Goal: Information Seeking & Learning: Learn about a topic

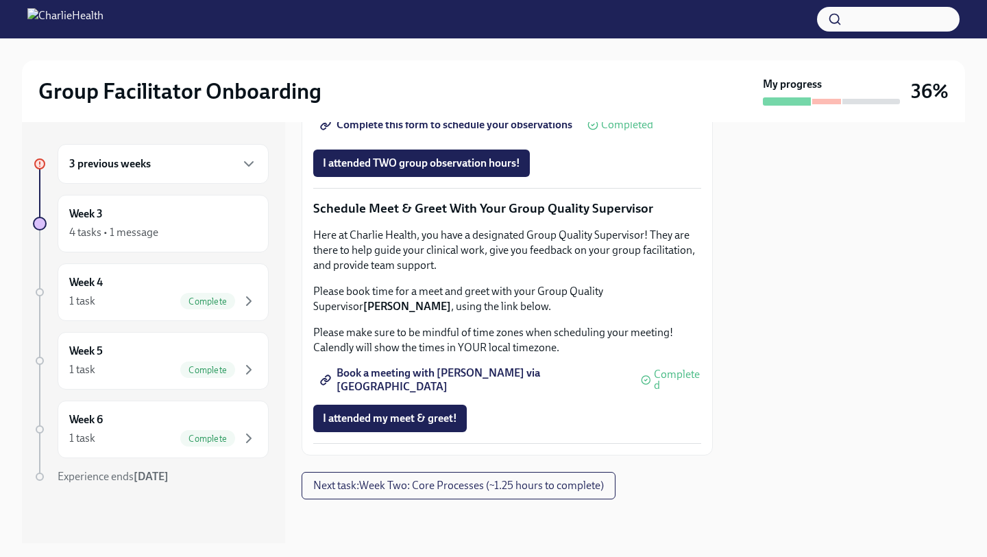
scroll to position [1337, 0]
click at [386, 490] on span "Next task : Week Two: Core Processes (~1.25 hours to complete)" at bounding box center [458, 486] width 291 height 14
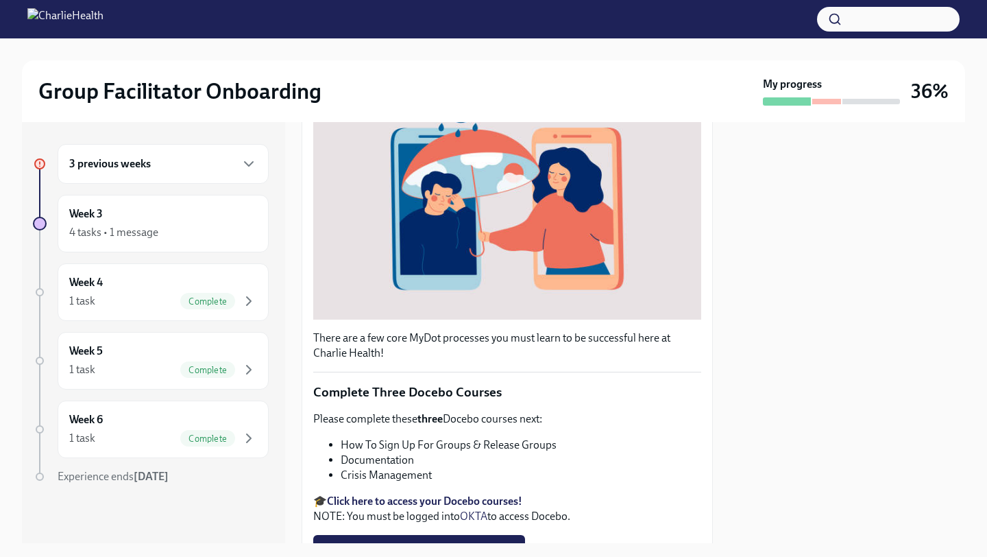
scroll to position [435, 0]
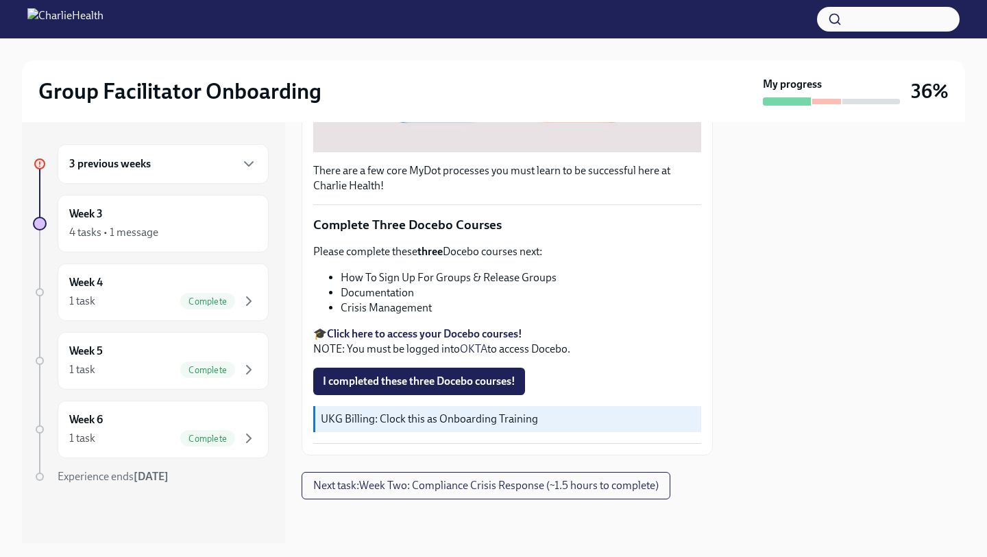
click at [391, 278] on li "How To Sign Up For Groups & Release Groups" at bounding box center [521, 277] width 361 height 15
click at [359, 306] on li "Crisis Management" at bounding box center [521, 307] width 361 height 15
click at [367, 337] on strong "Click here to access your Docebo courses!" at bounding box center [424, 333] width 195 height 13
click at [256, 160] on icon "button" at bounding box center [249, 164] width 16 height 16
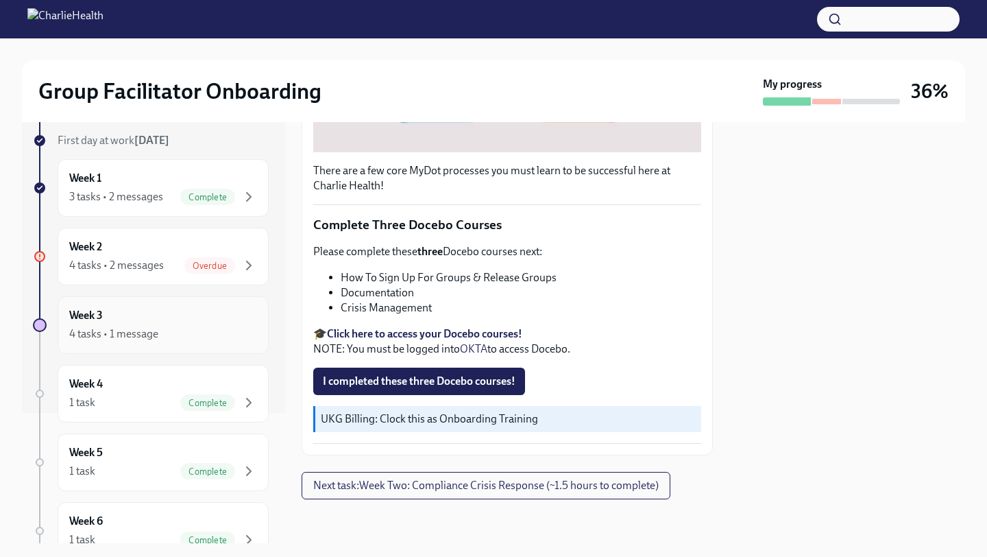
scroll to position [132, 0]
click at [199, 330] on div "4 tasks • 1 message" at bounding box center [163, 332] width 188 height 16
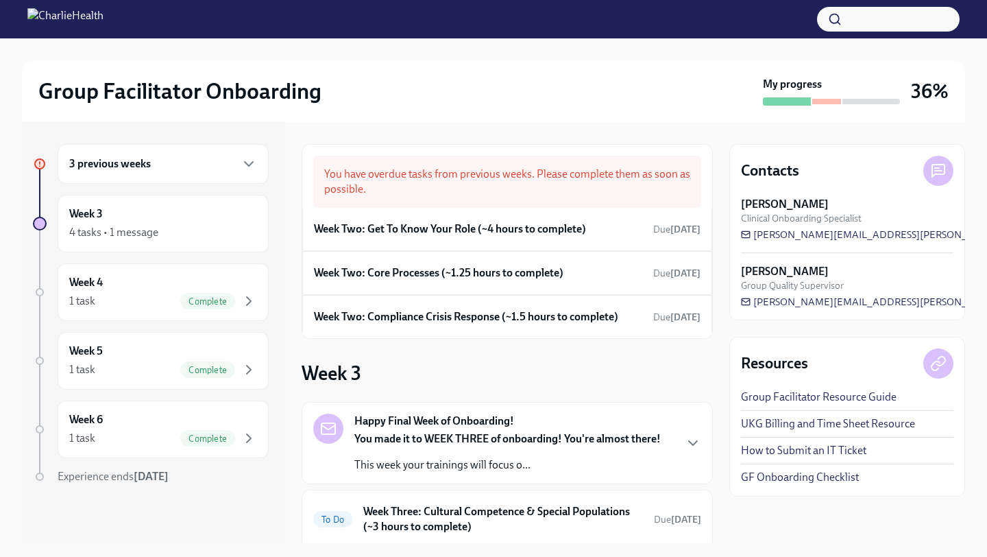
click at [220, 162] on div "3 previous weeks" at bounding box center [163, 164] width 188 height 16
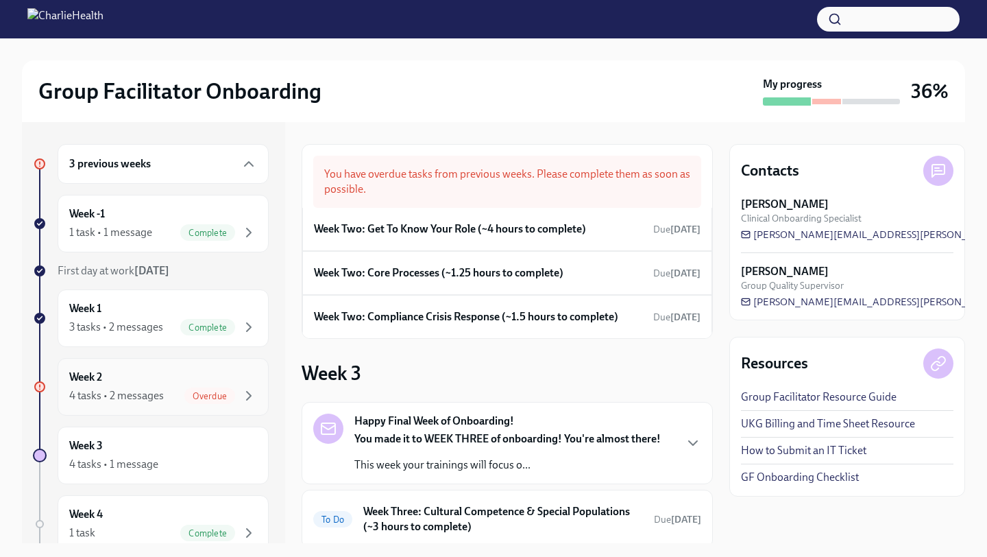
click at [155, 396] on div "4 tasks • 2 messages" at bounding box center [116, 395] width 95 height 15
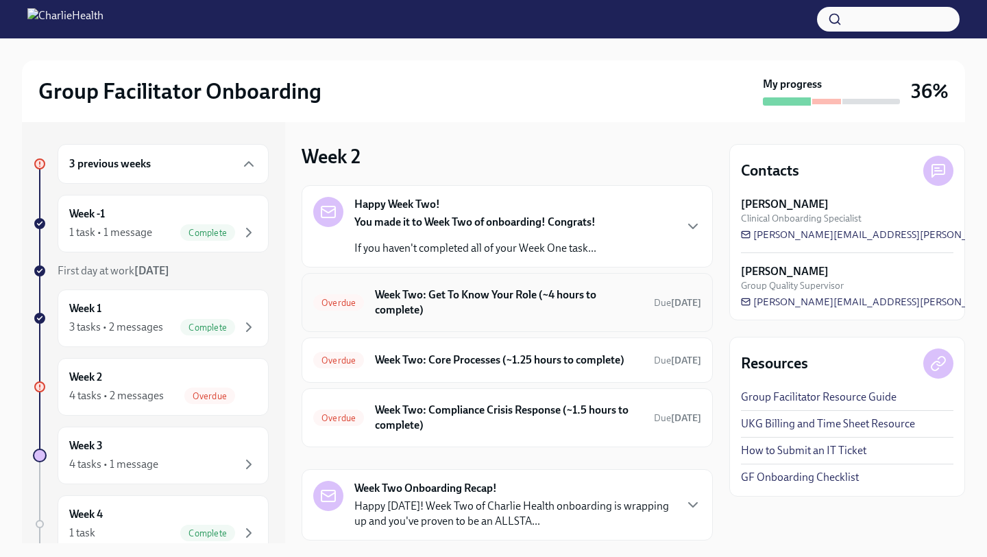
click at [503, 312] on h6 "Week Two: Get To Know Your Role (~4 hours to complete)" at bounding box center [509, 302] width 268 height 30
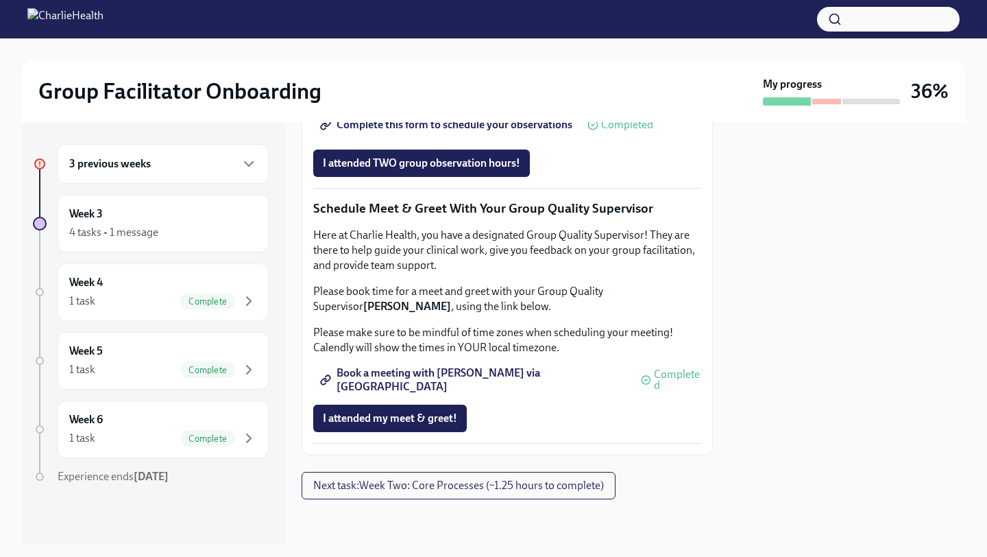
scroll to position [1337, 0]
click at [253, 162] on icon "button" at bounding box center [249, 164] width 8 height 4
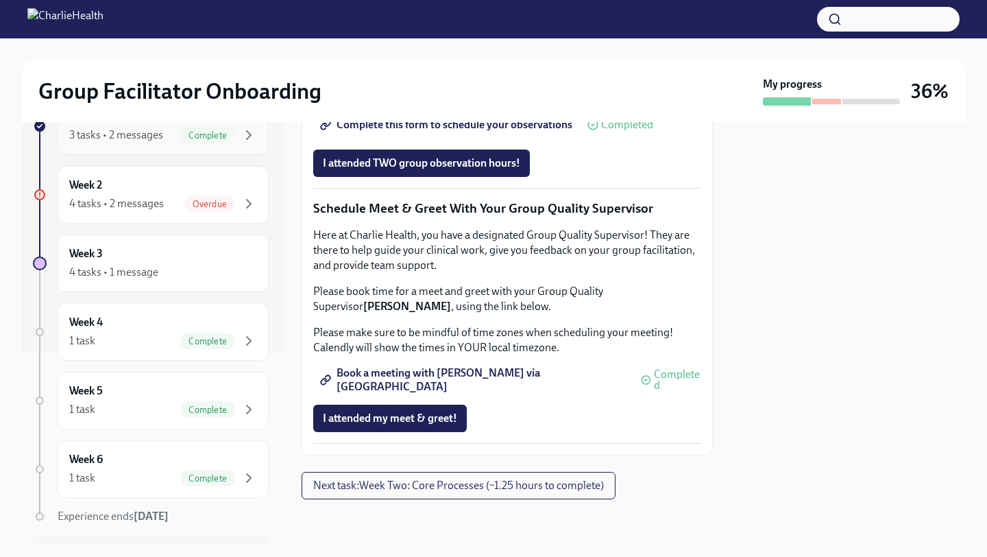
scroll to position [193, 0]
click at [253, 199] on icon "button" at bounding box center [249, 202] width 16 height 16
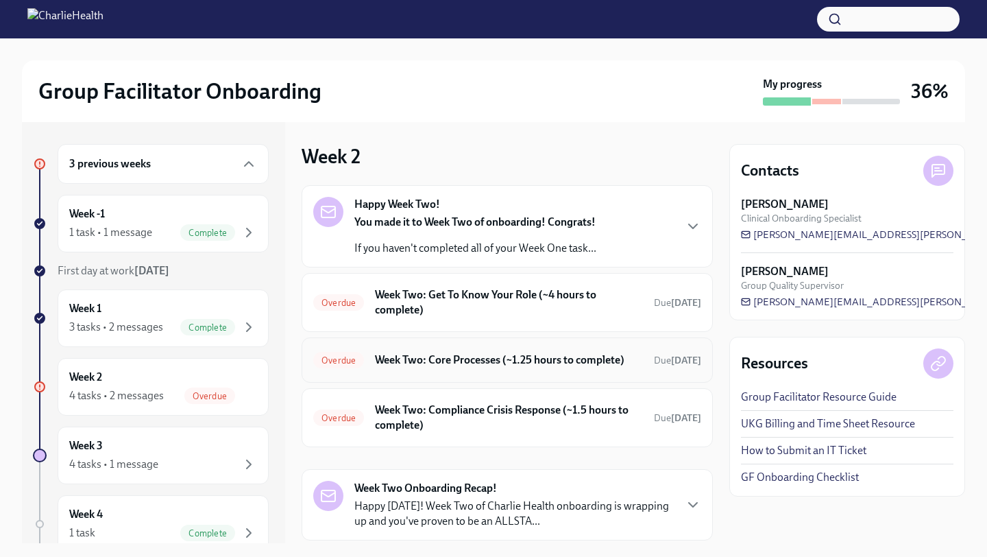
click at [633, 370] on div "Overdue Week Two: Core Processes (~1.25 hours to complete) Due [DATE]" at bounding box center [507, 360] width 388 height 22
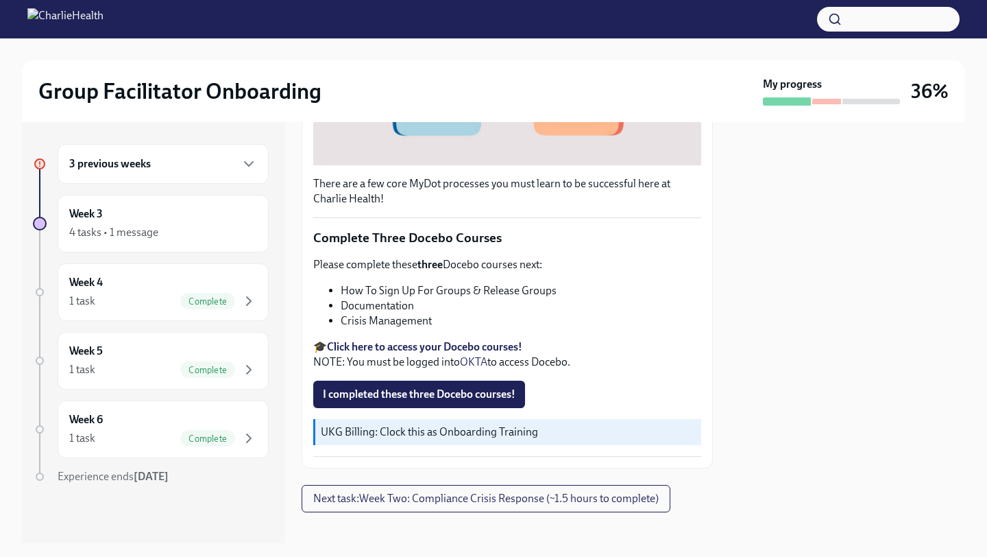
scroll to position [435, 0]
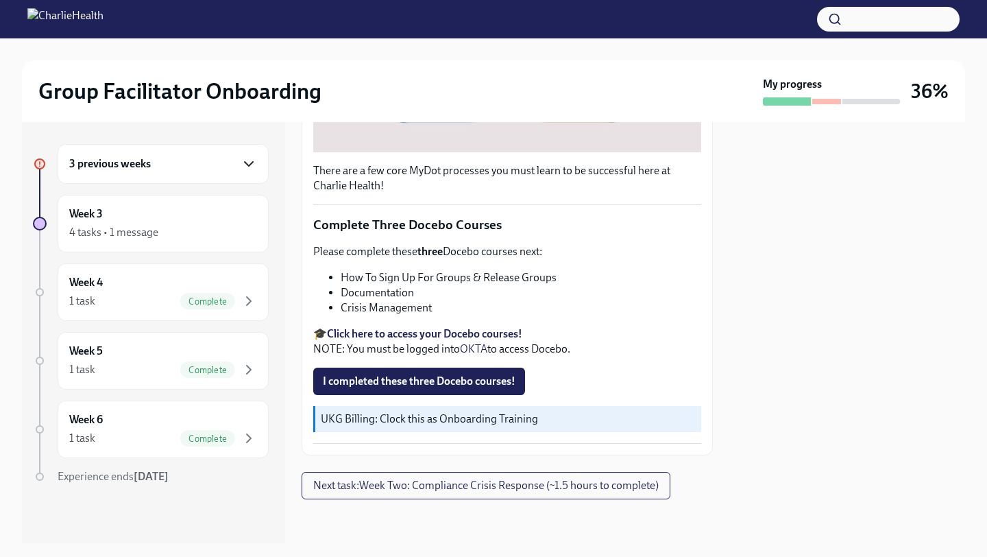
click at [248, 163] on icon "button" at bounding box center [249, 164] width 16 height 16
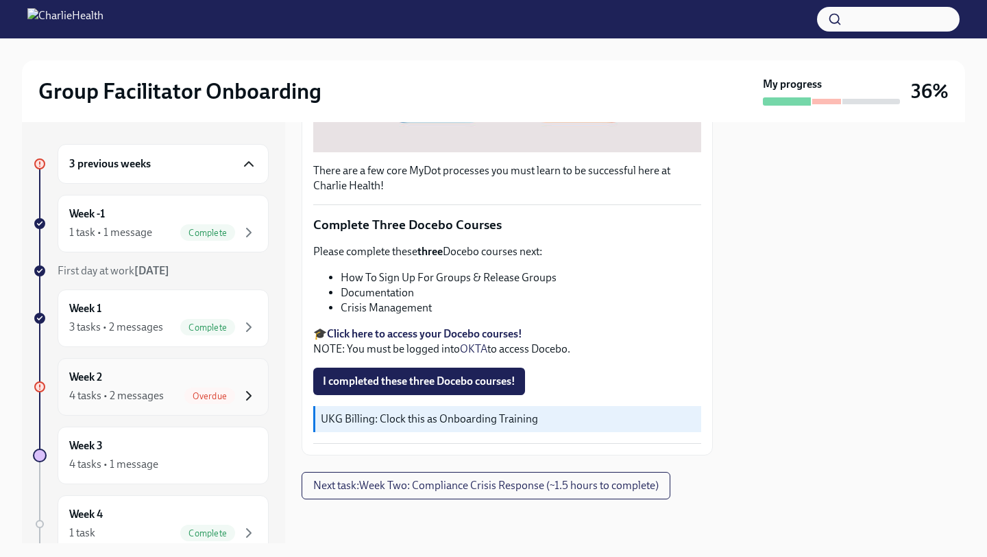
click at [245, 394] on icon "button" at bounding box center [249, 395] width 16 height 16
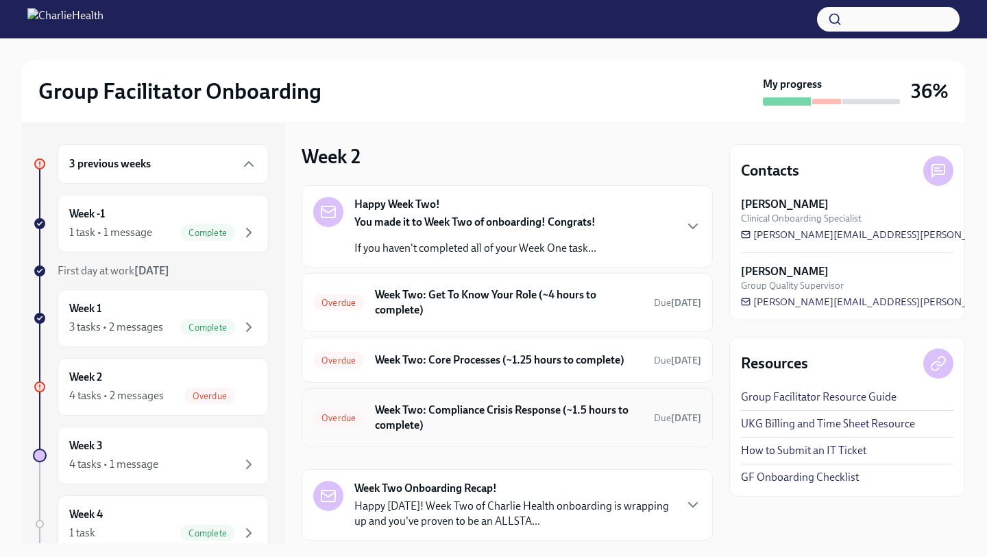
click at [599, 407] on h6 "Week Two: Compliance Crisis Response (~1.5 hours to complete)" at bounding box center [509, 417] width 268 height 30
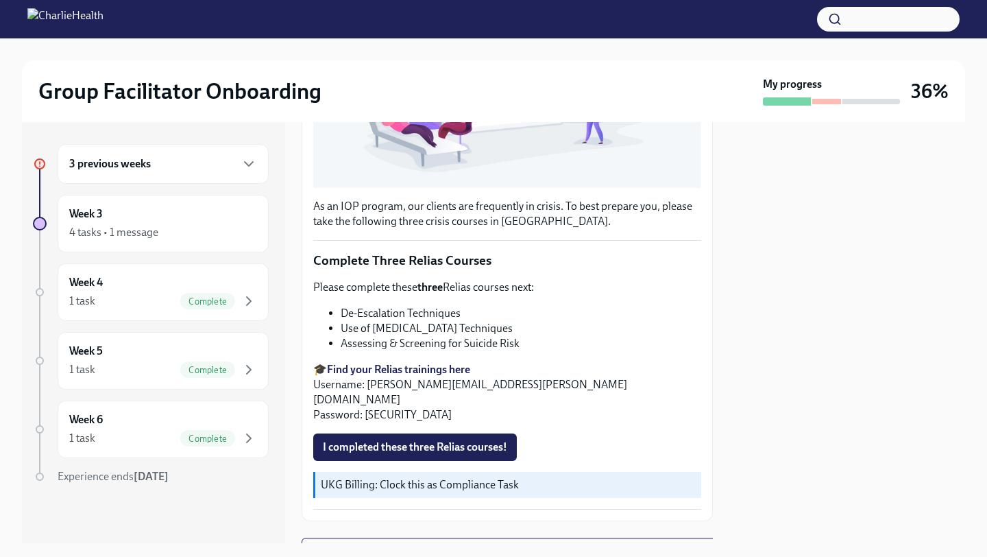
scroll to position [425, 0]
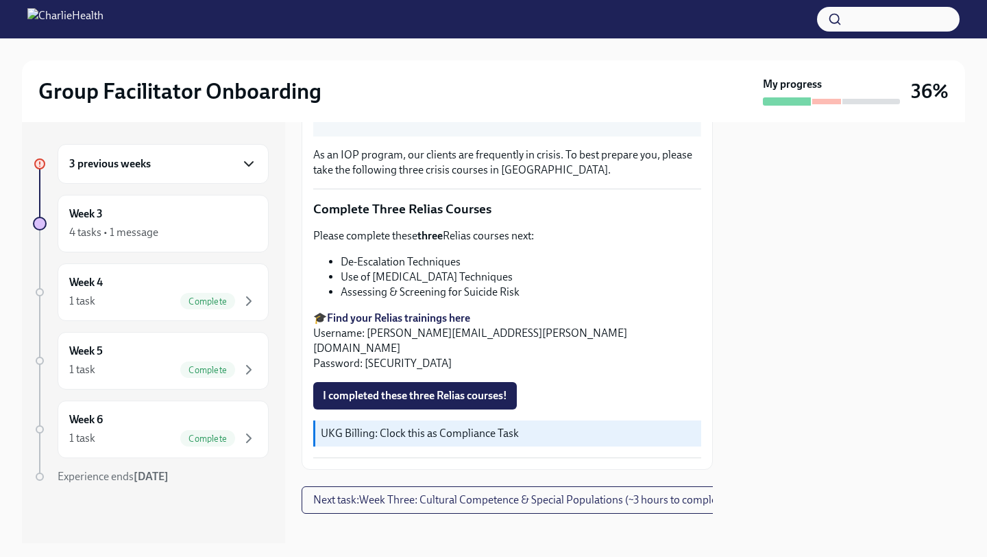
click at [248, 162] on icon "button" at bounding box center [249, 164] width 16 height 16
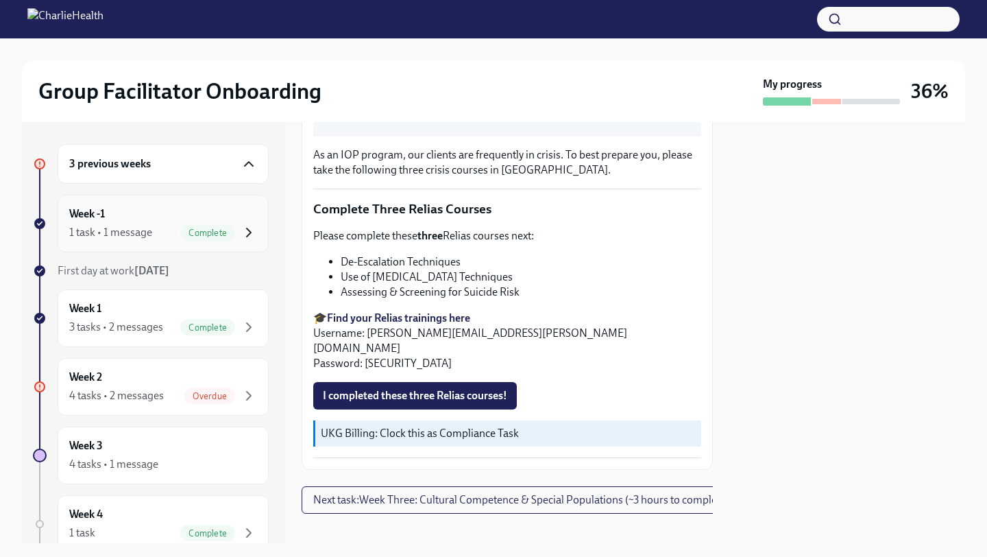
click at [245, 233] on icon "button" at bounding box center [249, 232] width 16 height 16
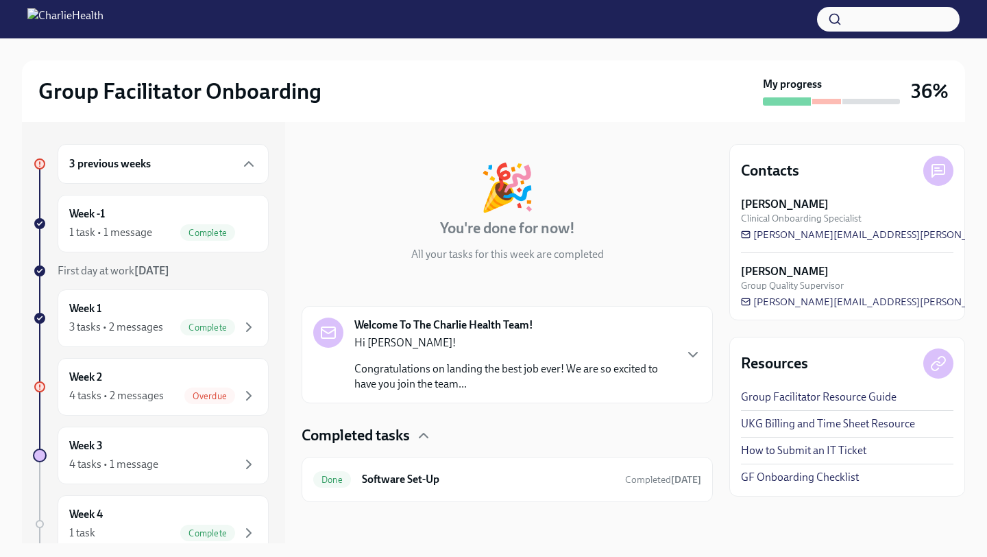
scroll to position [45, 0]
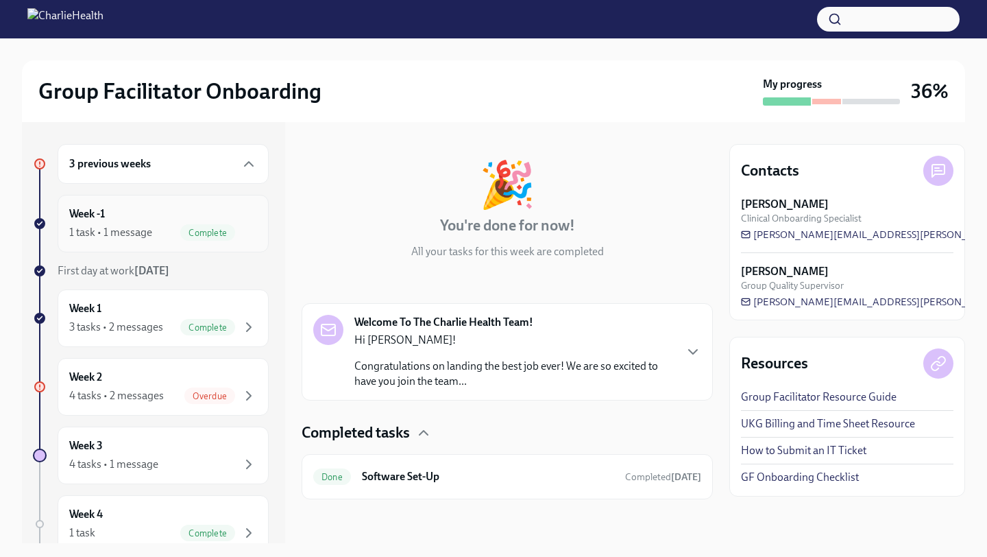
click at [229, 228] on span "Complete" at bounding box center [207, 233] width 55 height 10
click at [232, 326] on span "Complete" at bounding box center [207, 327] width 55 height 10
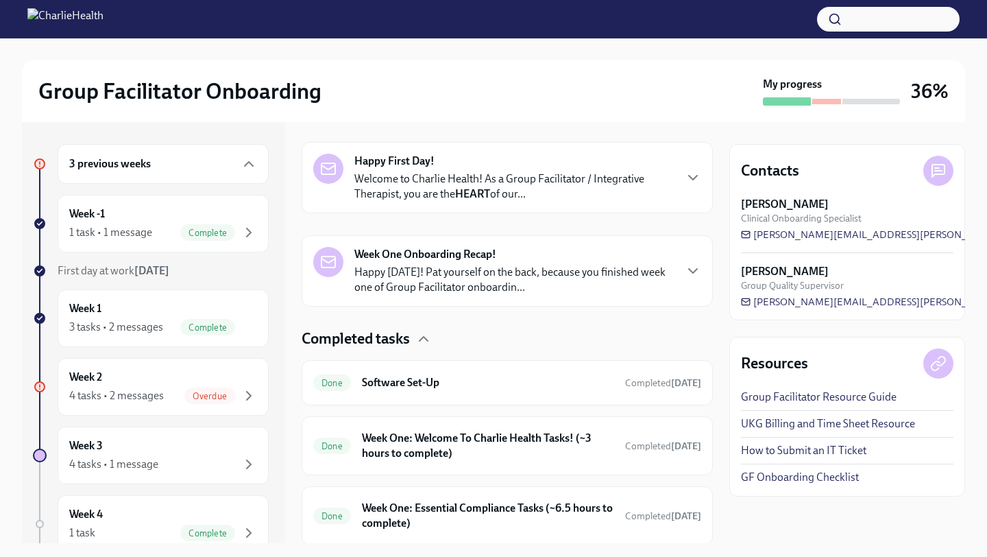
scroll to position [252, 0]
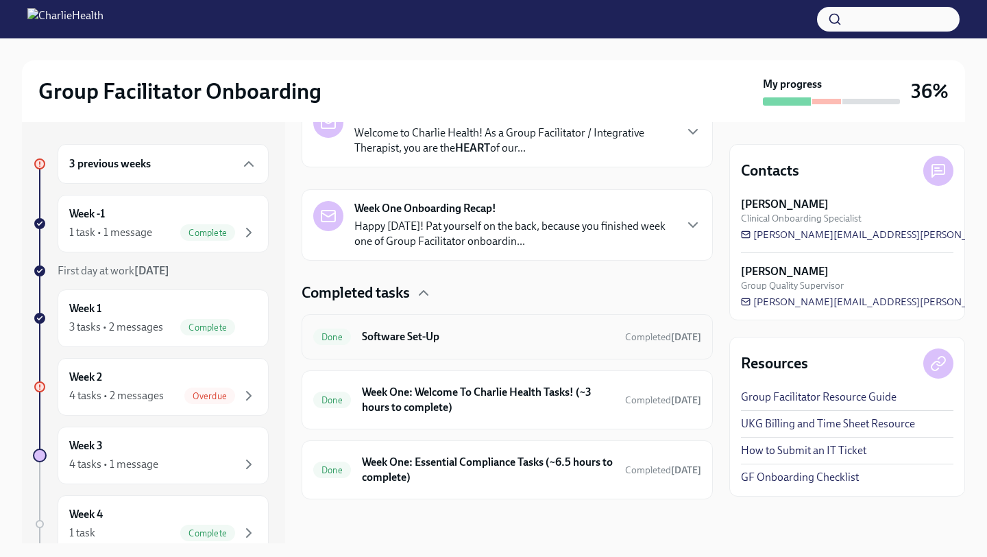
click at [469, 352] on div "Done Software Set-Up Completed [DATE]" at bounding box center [507, 336] width 411 height 45
click at [431, 328] on div "Done Software Set-Up Completed [DATE]" at bounding box center [507, 337] width 388 height 22
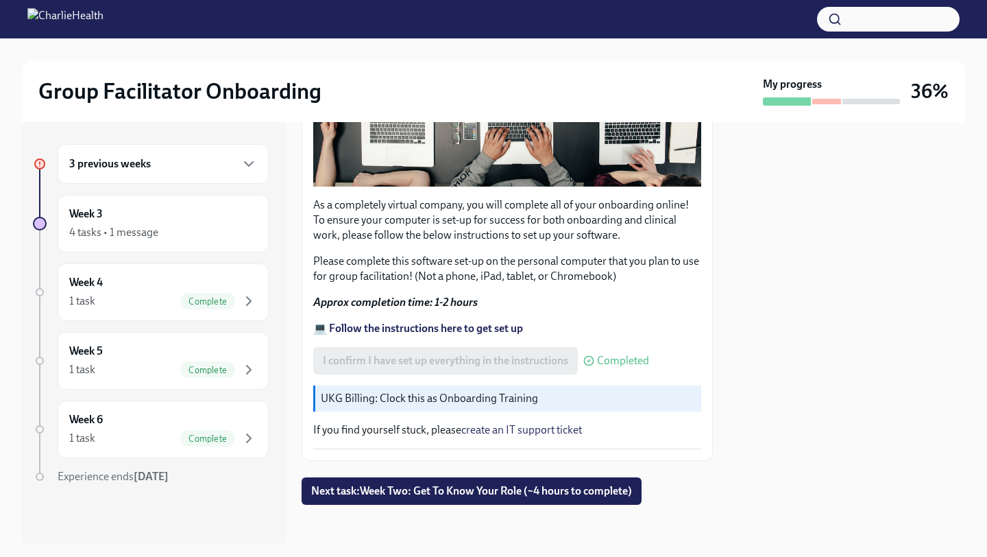
scroll to position [372, 0]
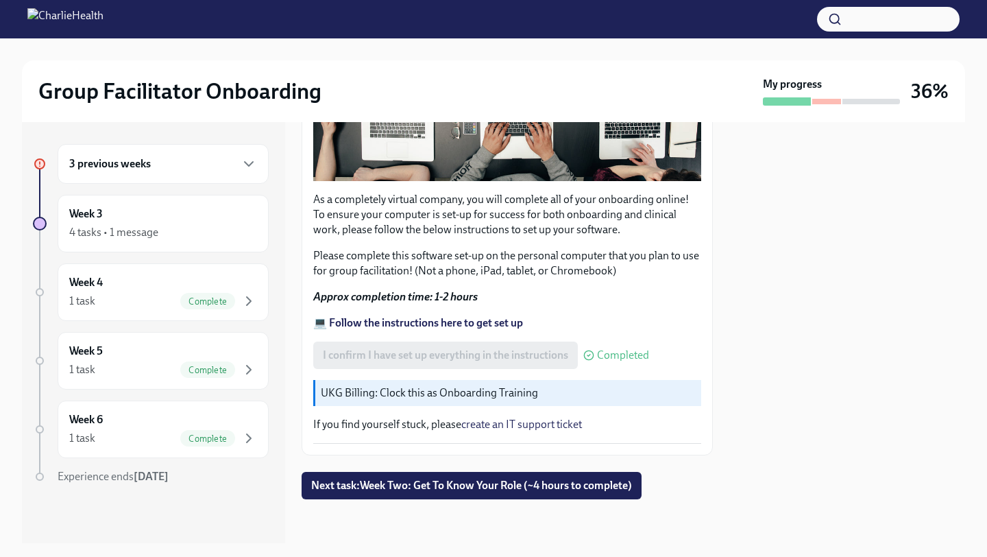
click at [242, 174] on div "3 previous weeks" at bounding box center [163, 164] width 211 height 40
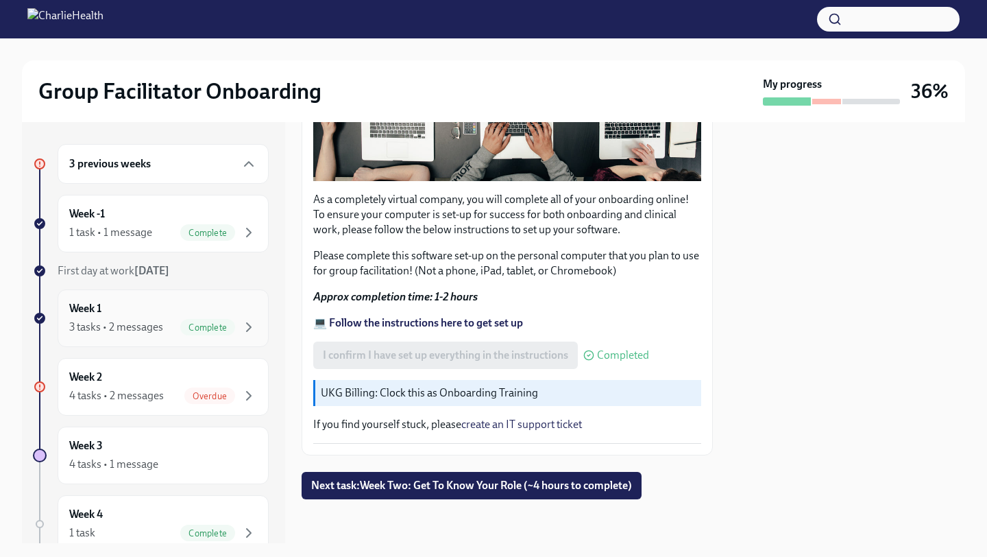
click at [221, 324] on span "Complete" at bounding box center [207, 327] width 55 height 10
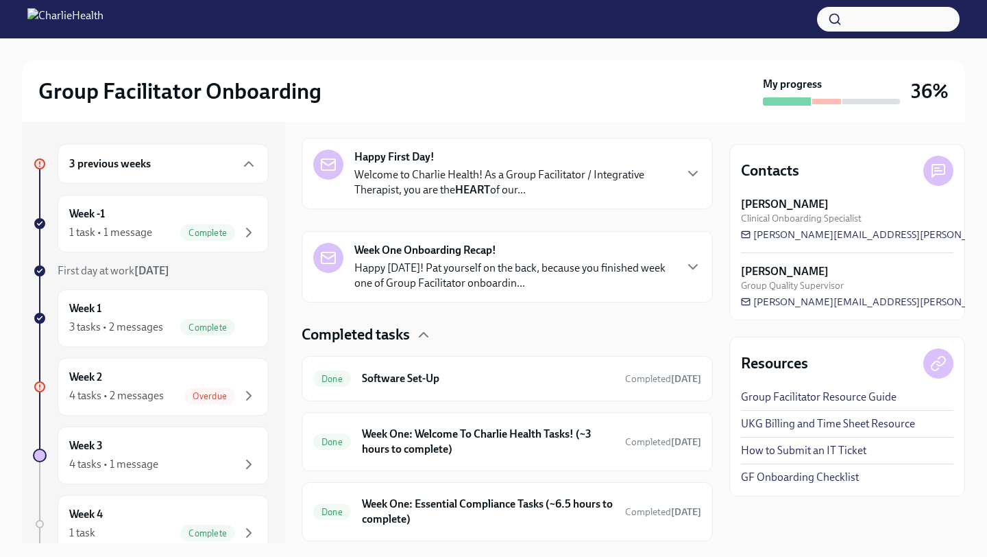
scroll to position [212, 0]
click at [544, 272] on p "Happy [DATE]! Pat yourself on the back, because you finished week one of Group …" at bounding box center [513, 274] width 319 height 30
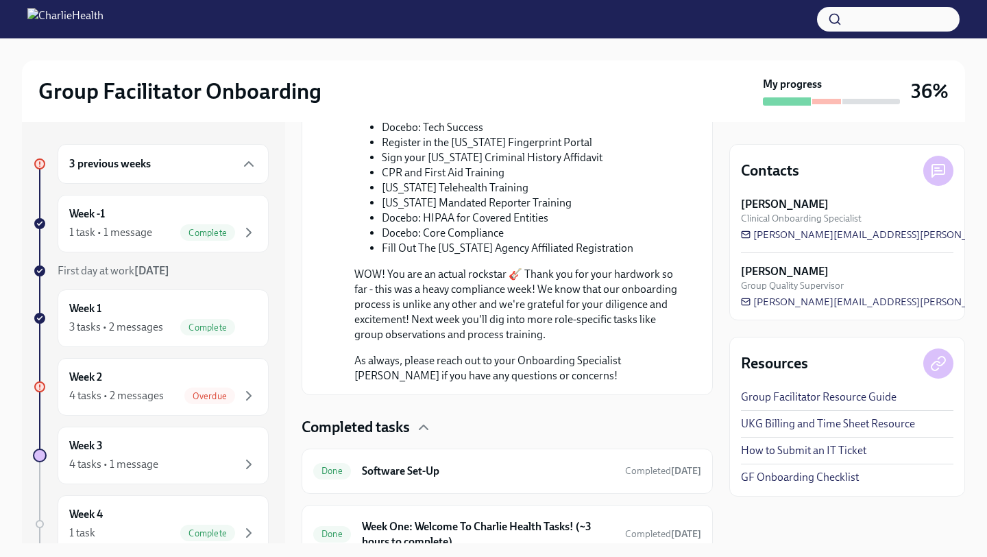
scroll to position [938, 0]
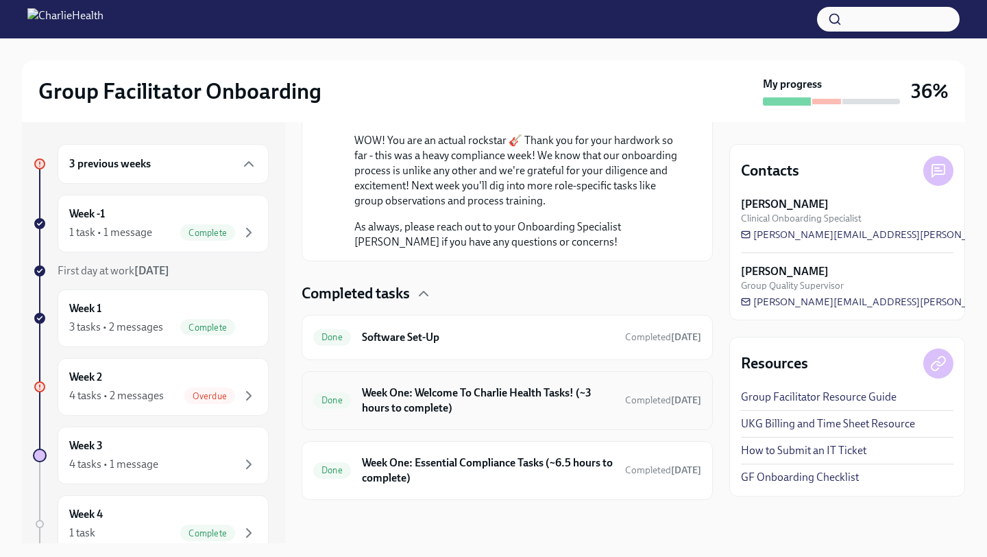
click at [506, 393] on h6 "Week One: Welcome To Charlie Health Tasks! (~3 hours to complete)" at bounding box center [488, 400] width 252 height 30
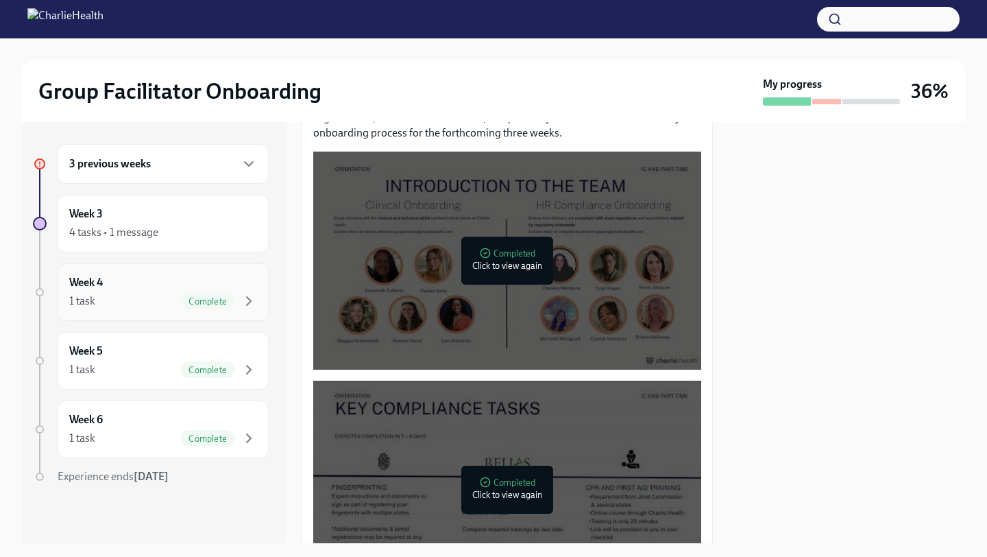
scroll to position [669, 0]
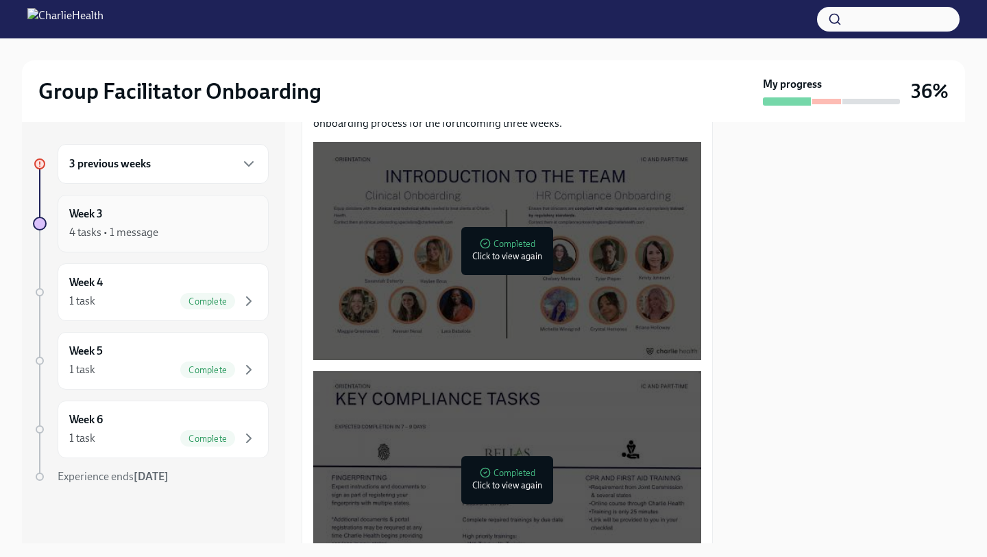
click at [213, 207] on div "Week 3 4 tasks • 1 message" at bounding box center [163, 223] width 188 height 34
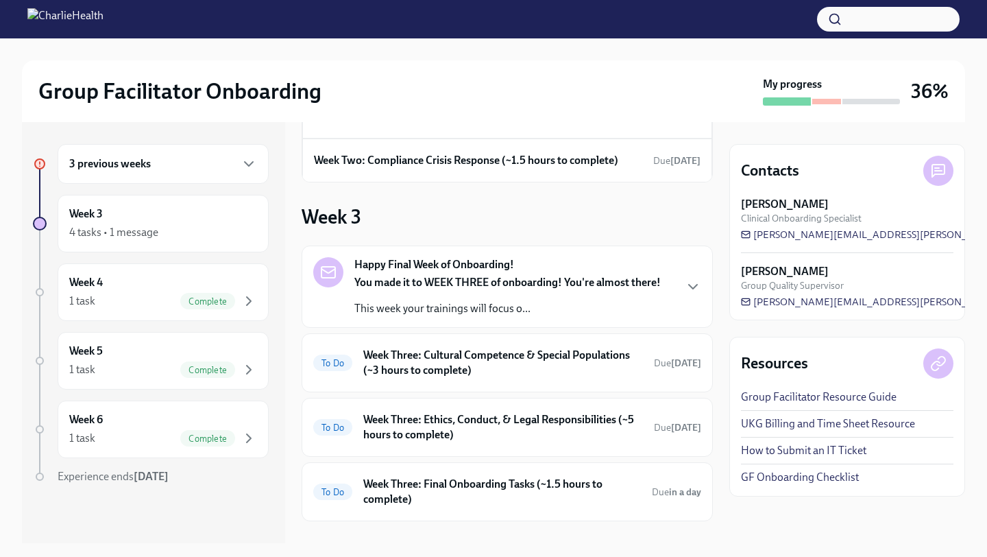
scroll to position [221, 0]
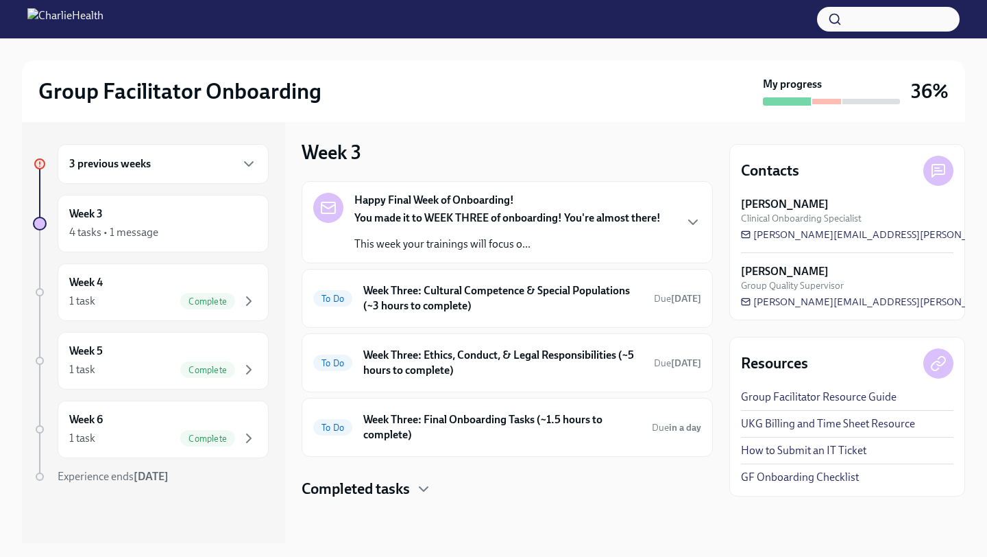
click at [221, 173] on div "3 previous weeks" at bounding box center [163, 164] width 211 height 40
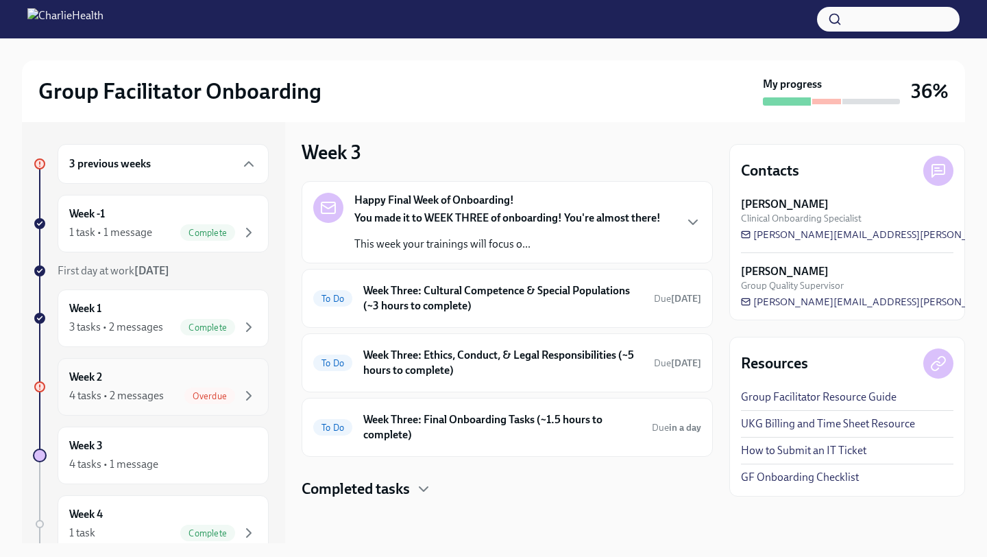
click at [152, 387] on div "4 tasks • 2 messages Overdue" at bounding box center [163, 395] width 188 height 16
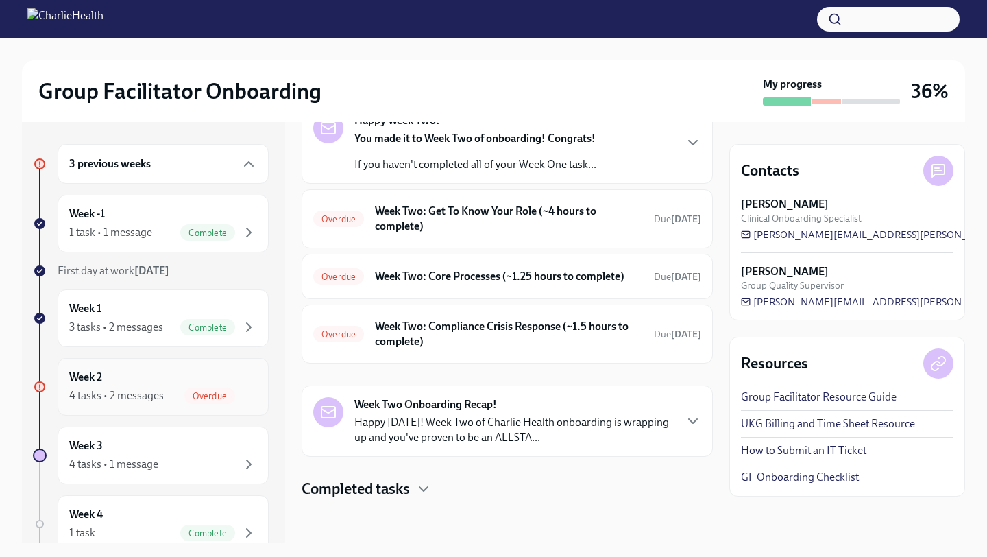
scroll to position [4, 0]
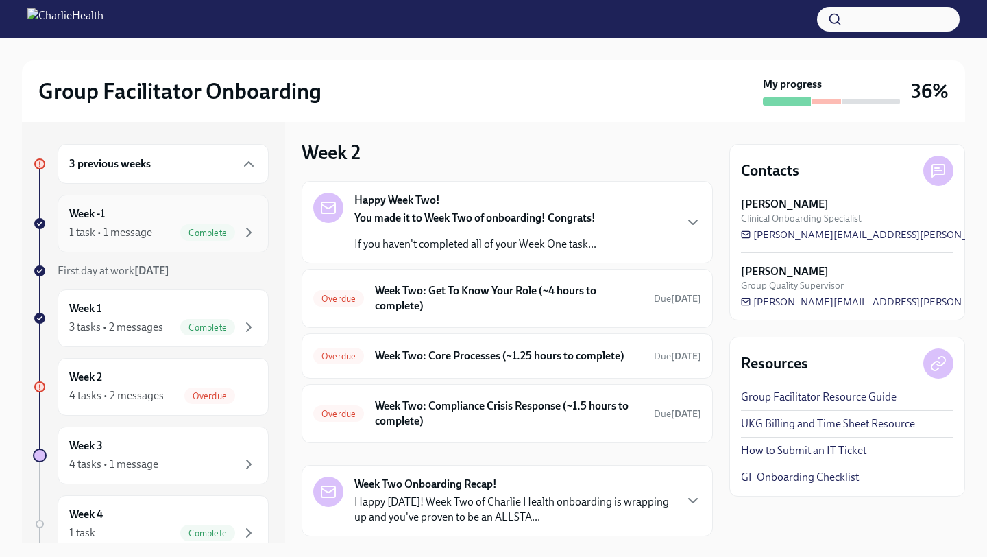
click at [213, 223] on div "Week -1 1 task • 1 message Complete" at bounding box center [163, 223] width 188 height 34
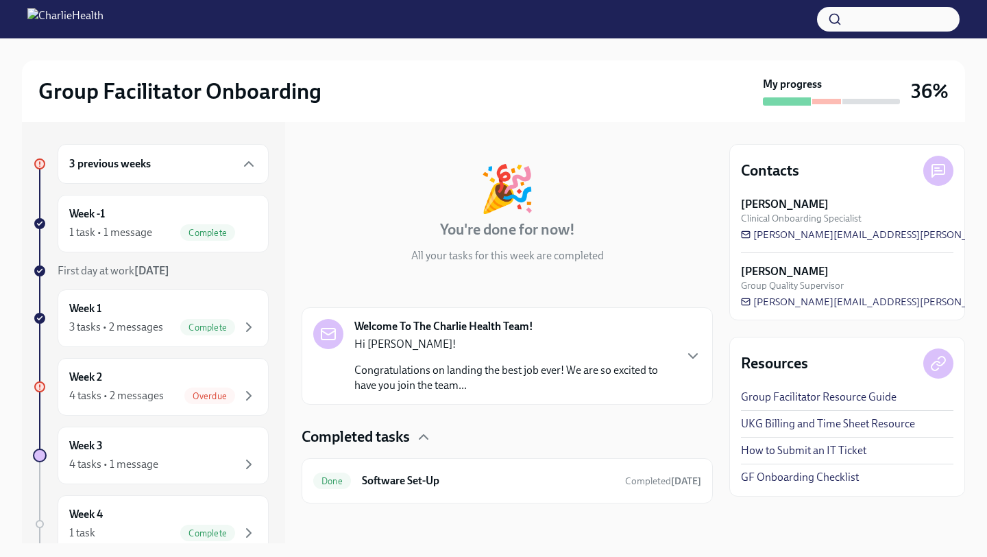
scroll to position [45, 0]
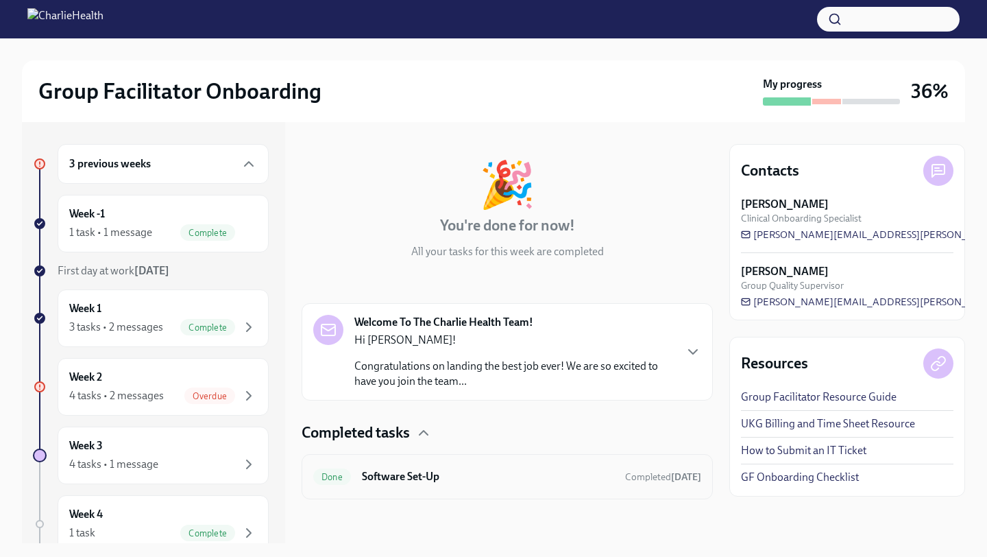
click at [461, 481] on h6 "Software Set-Up" at bounding box center [488, 476] width 252 height 15
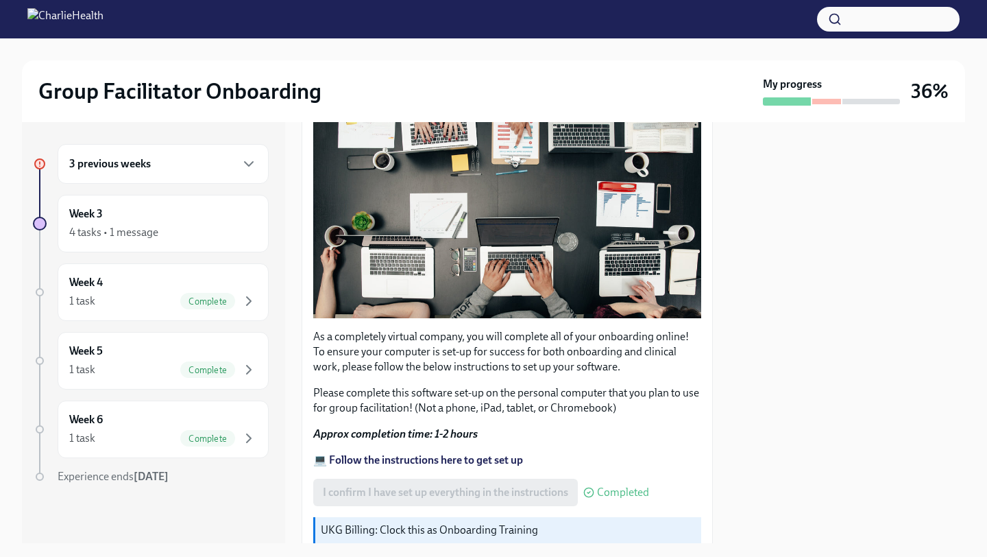
scroll to position [372, 0]
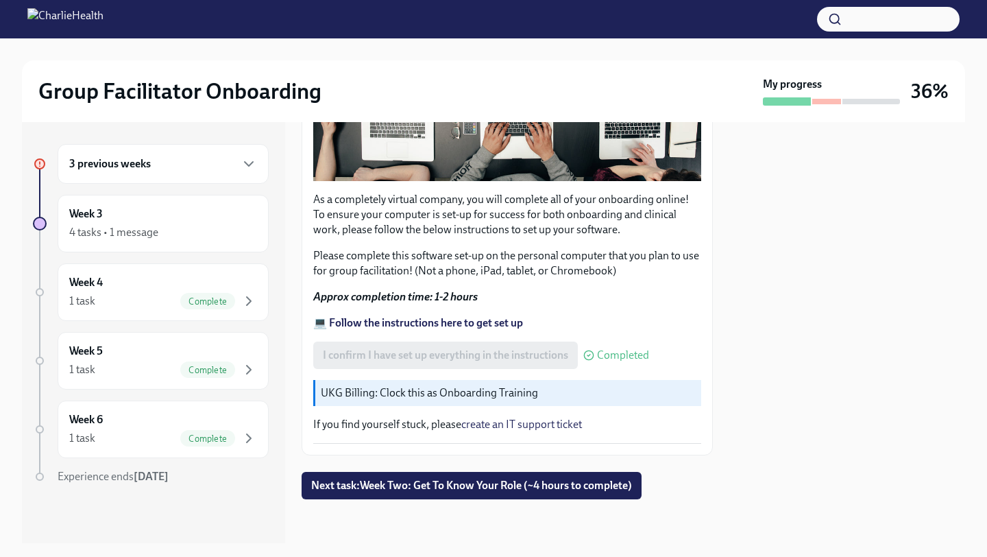
click at [220, 167] on div "3 previous weeks" at bounding box center [163, 164] width 188 height 16
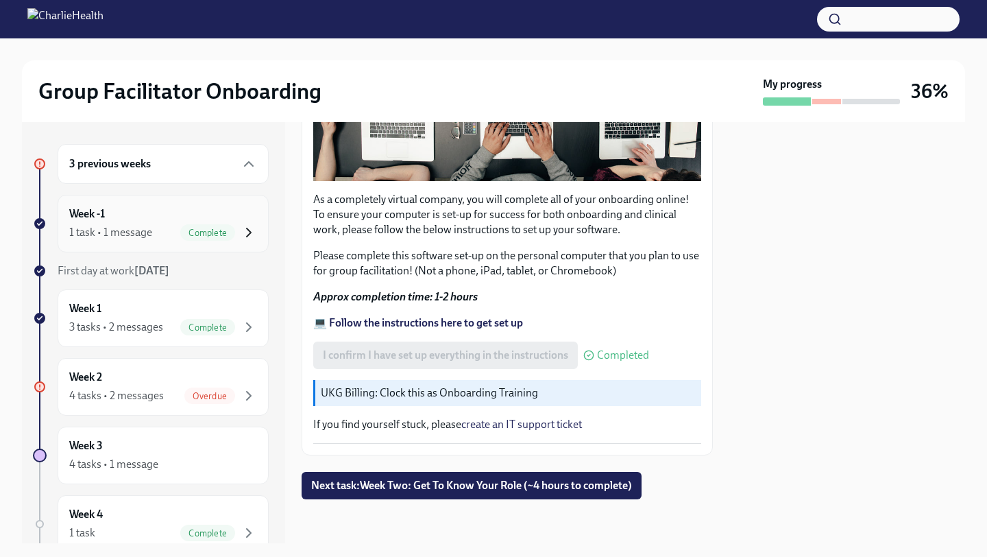
click at [244, 234] on icon "button" at bounding box center [249, 232] width 16 height 16
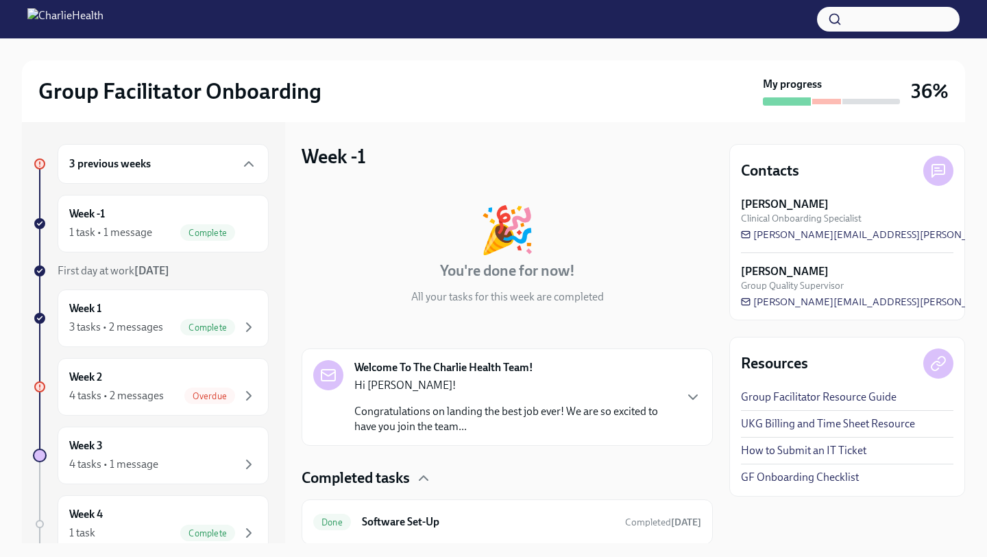
scroll to position [45, 0]
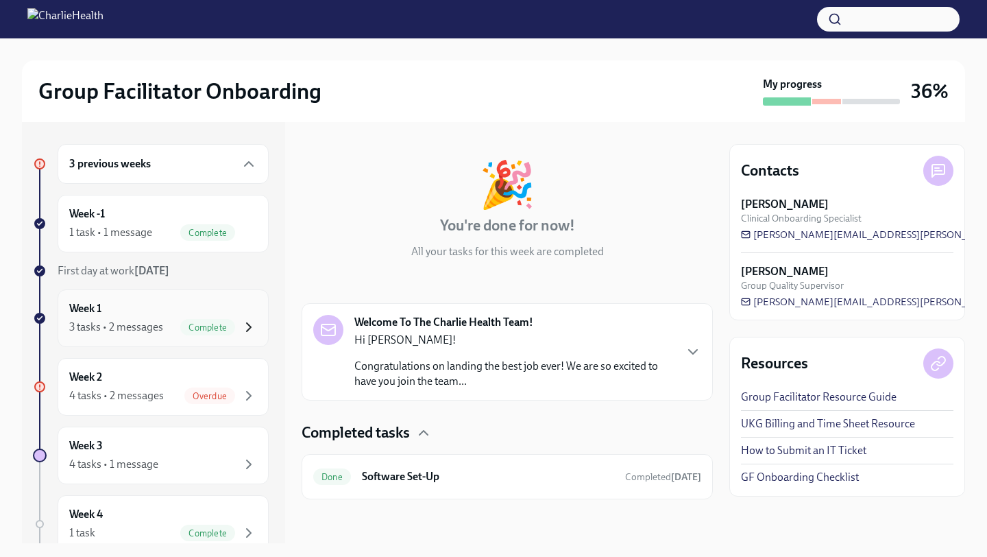
click at [244, 327] on icon "button" at bounding box center [249, 327] width 16 height 16
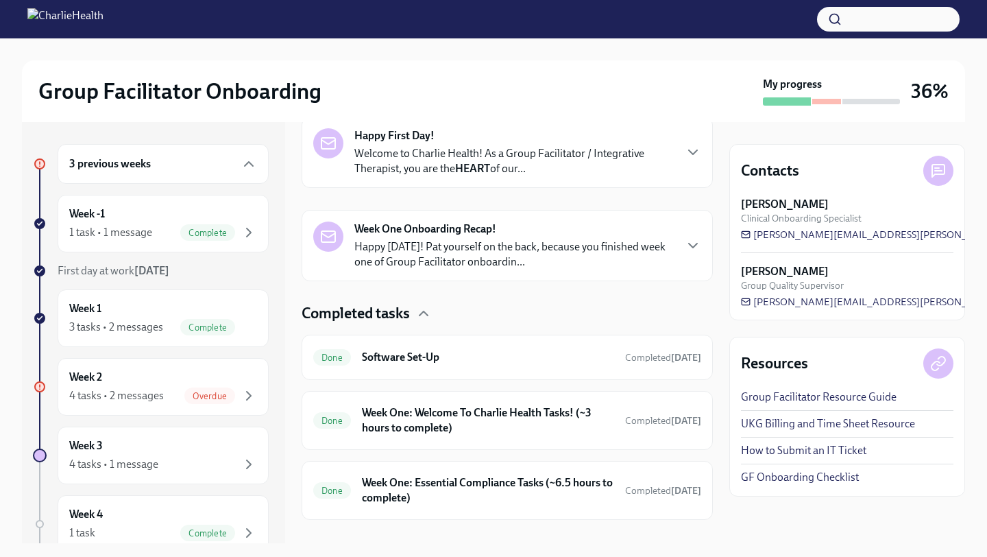
scroll to position [235, 0]
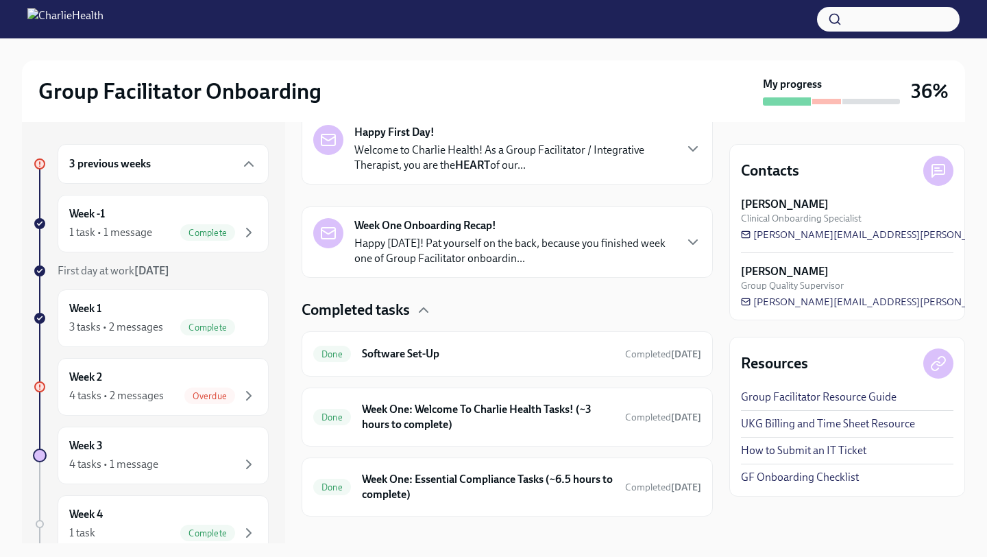
click at [679, 247] on div "Week One Onboarding Recap! Happy [DATE]! Pat yourself on the back, because you …" at bounding box center [507, 242] width 388 height 48
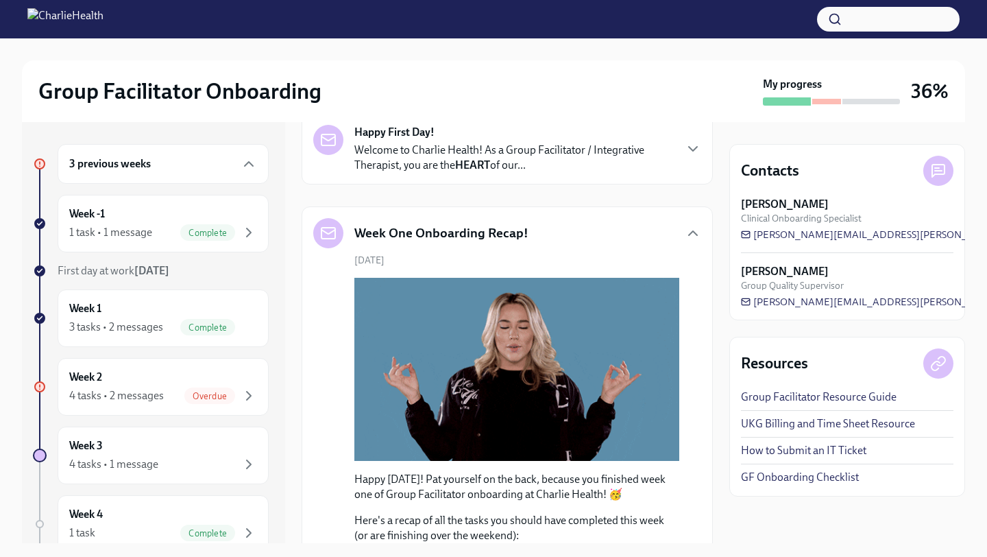
click at [671, 152] on p "Welcome to Charlie Health! As a Group Facilitator / Integrative Therapist, you …" at bounding box center [513, 158] width 319 height 30
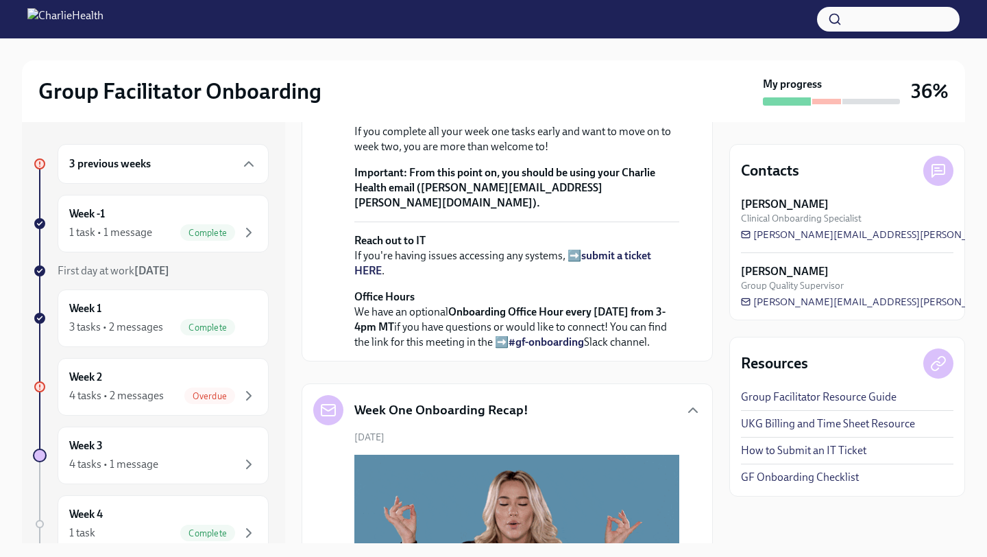
scroll to position [547, 0]
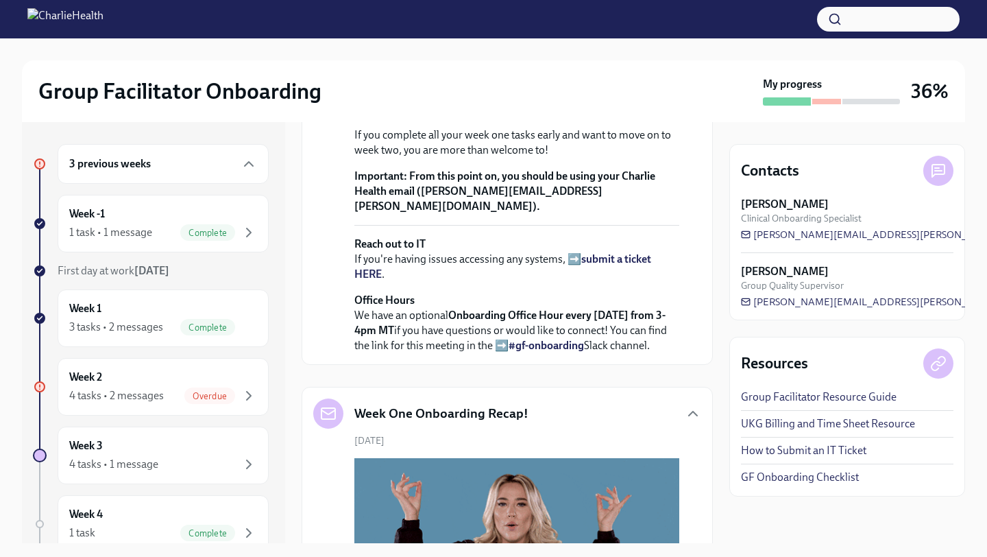
click at [484, 100] on strong "view the FULL onboarding plan HERE" at bounding box center [513, 86] width 319 height 28
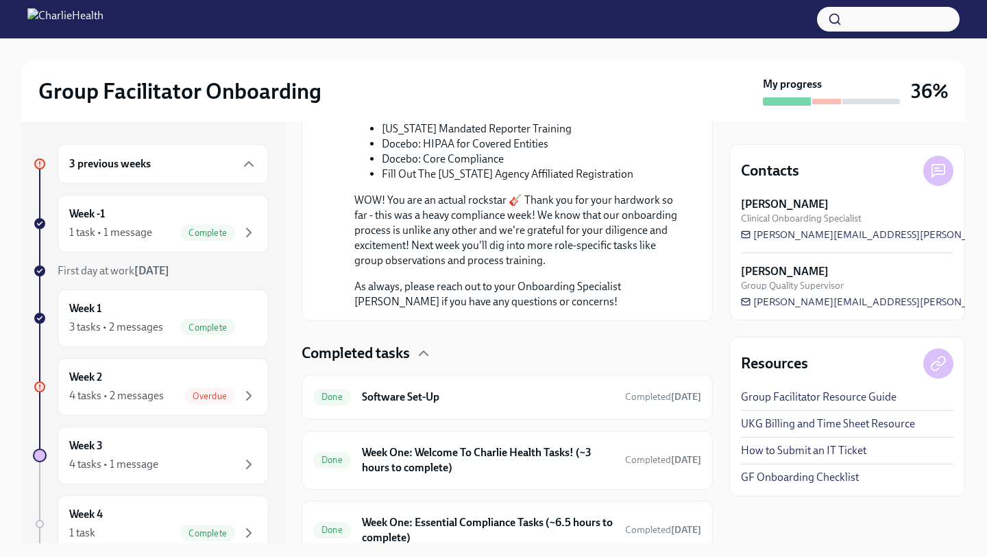
scroll to position [1553, 0]
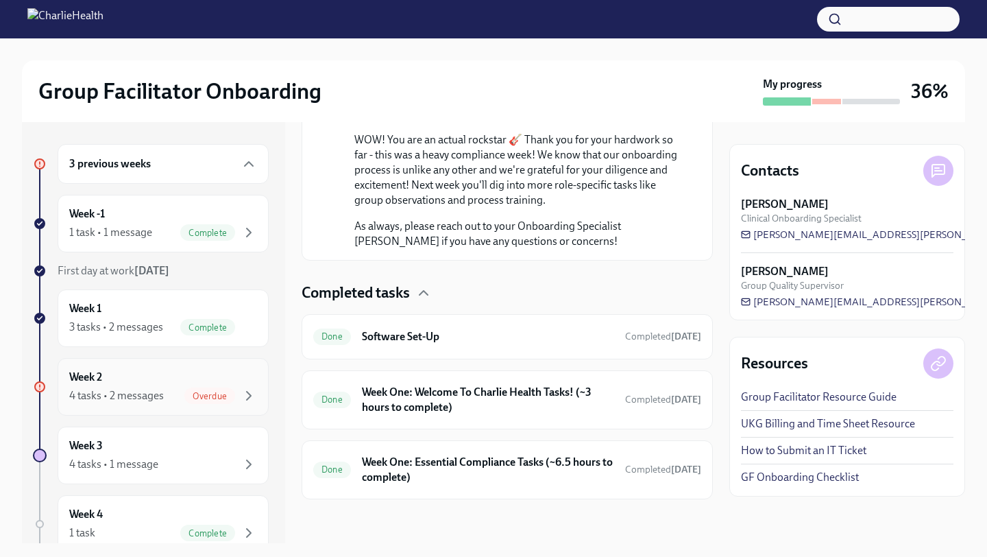
click at [188, 393] on span "Overdue" at bounding box center [209, 396] width 51 height 10
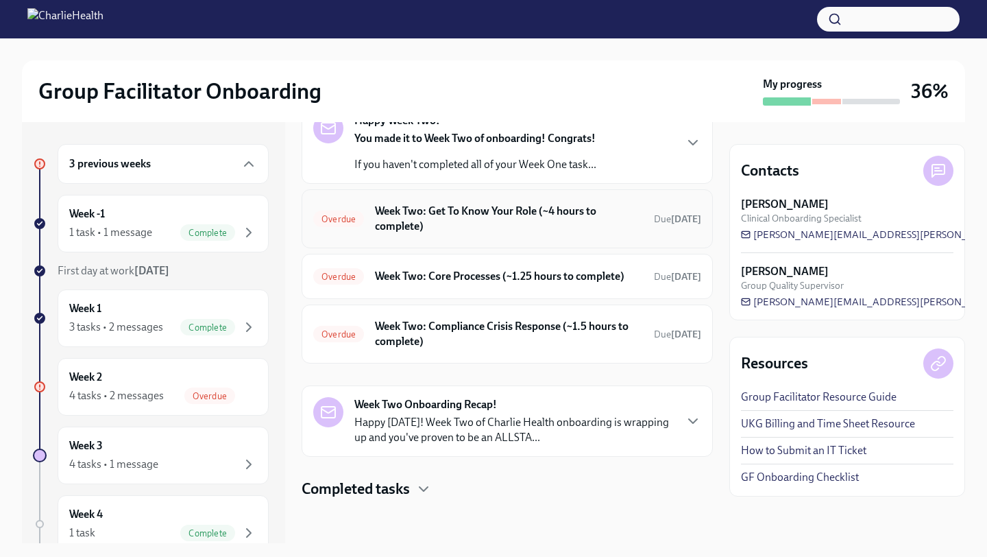
click at [531, 229] on h6 "Week Two: Get To Know Your Role (~4 hours to complete)" at bounding box center [509, 219] width 268 height 30
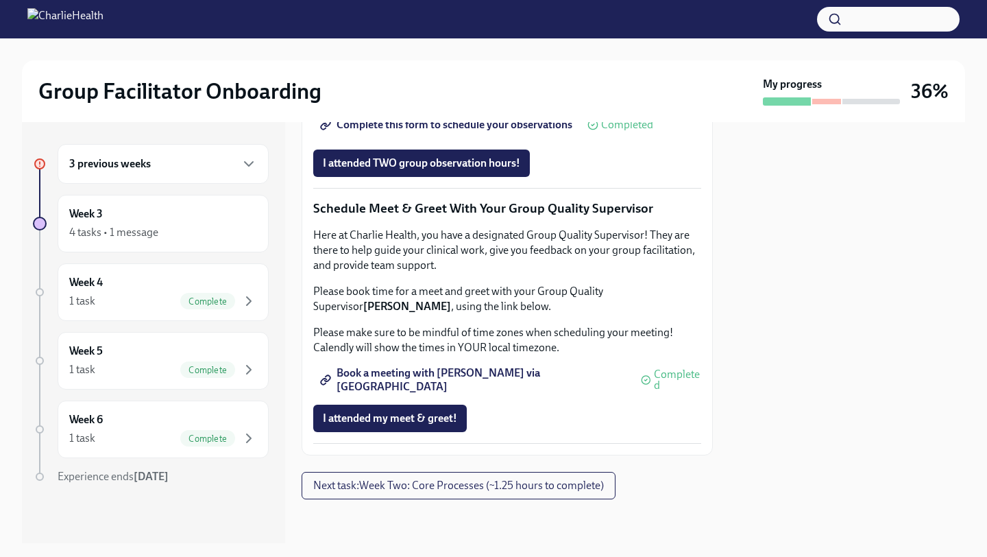
scroll to position [1303, 0]
click at [239, 168] on div "3 previous weeks" at bounding box center [163, 164] width 188 height 16
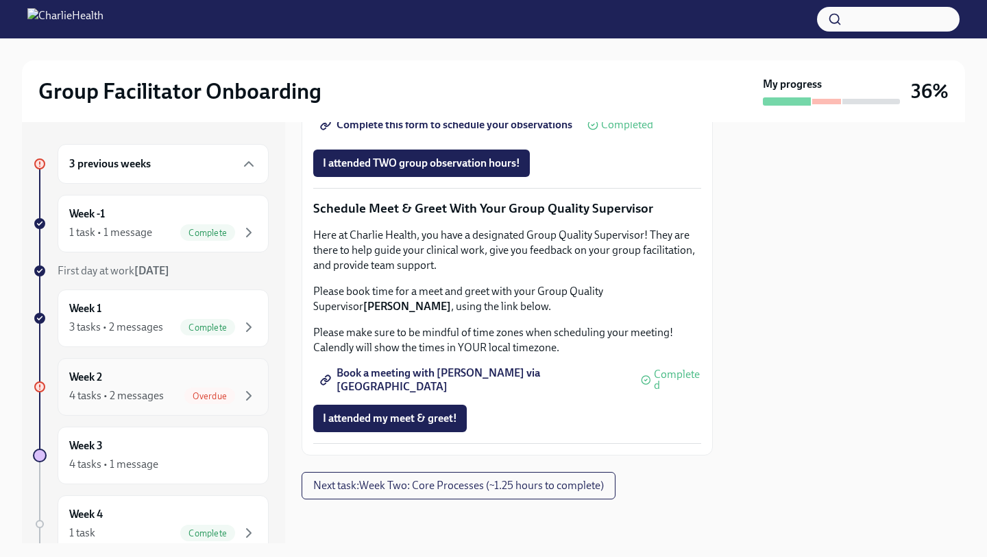
click at [226, 399] on span "Overdue" at bounding box center [209, 396] width 51 height 10
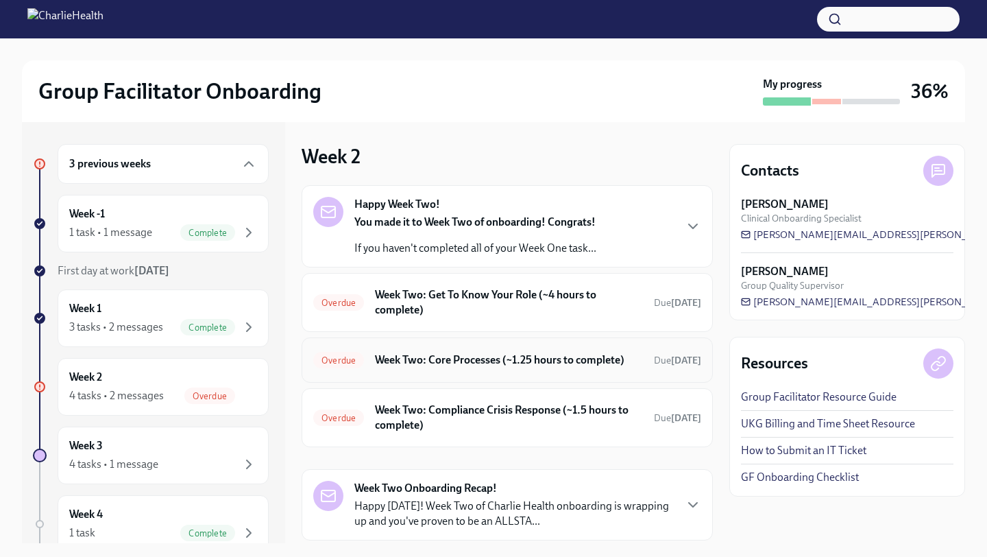
click at [594, 357] on h6 "Week Two: Core Processes (~1.25 hours to complete)" at bounding box center [509, 359] width 268 height 15
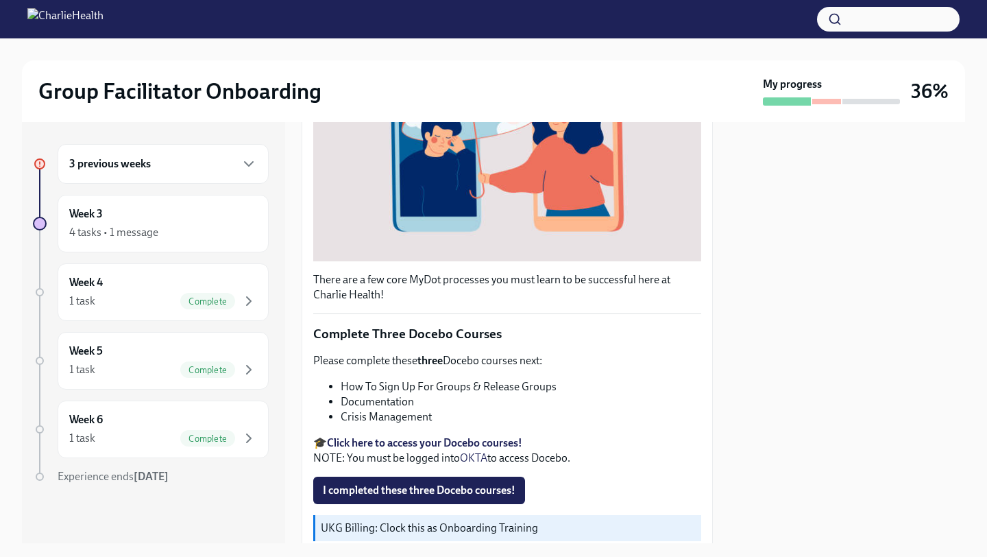
scroll to position [435, 0]
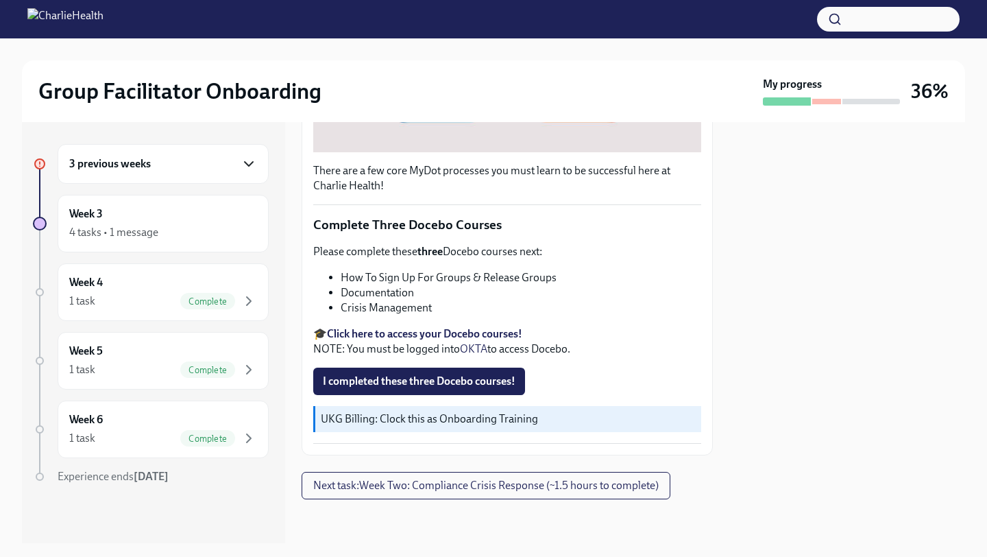
click at [246, 161] on icon "button" at bounding box center [249, 164] width 16 height 16
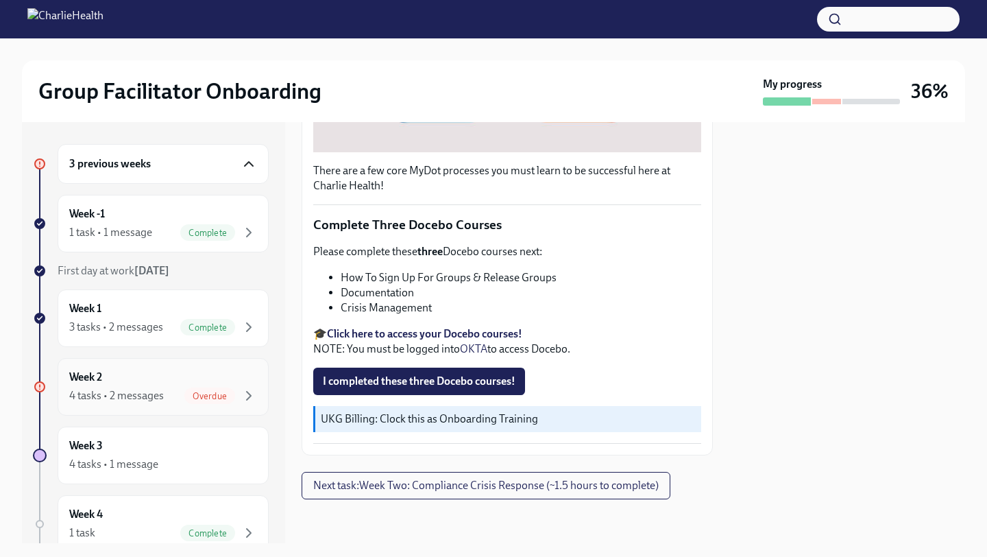
click at [229, 399] on span "Overdue" at bounding box center [209, 396] width 51 height 10
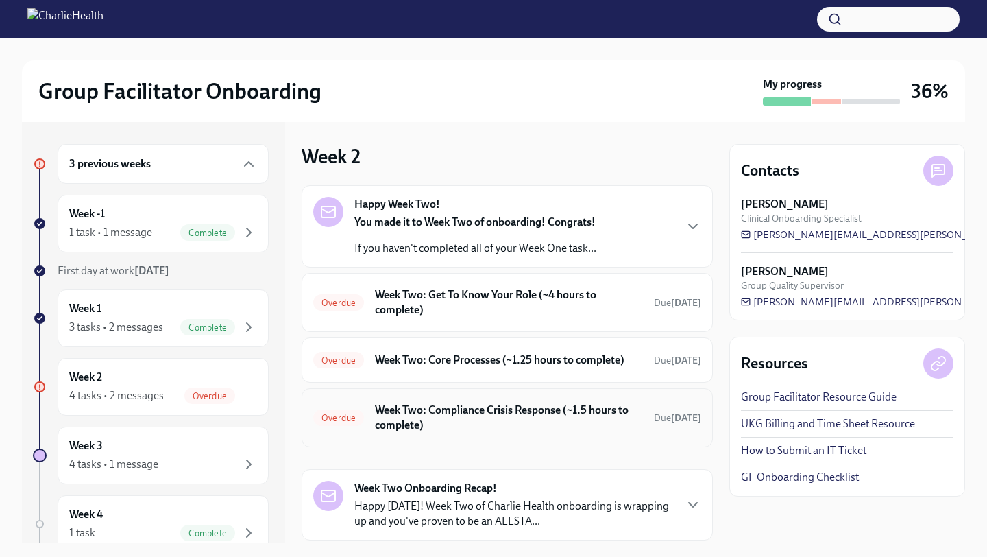
click at [463, 420] on h6 "Week Two: Compliance Crisis Response (~1.5 hours to complete)" at bounding box center [509, 417] width 268 height 30
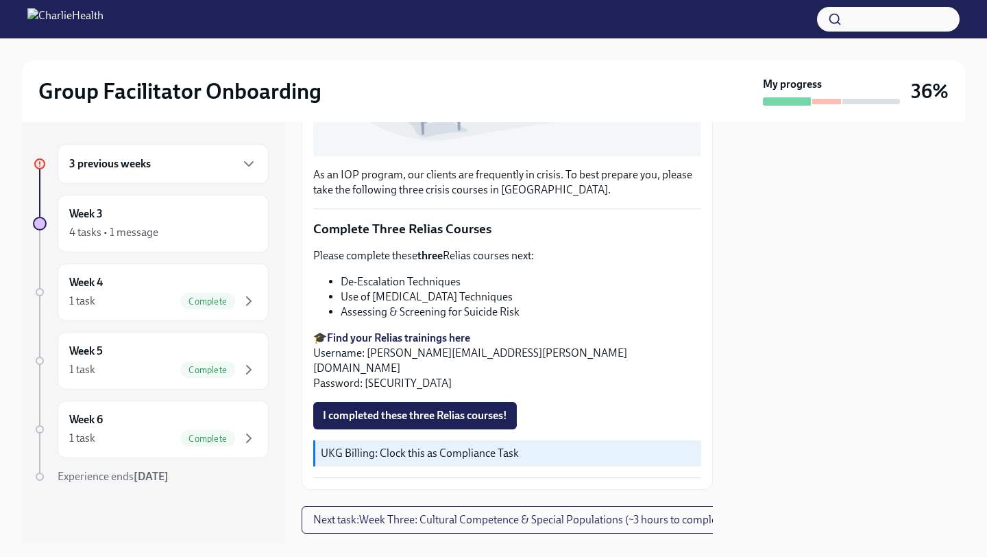
scroll to position [407, 0]
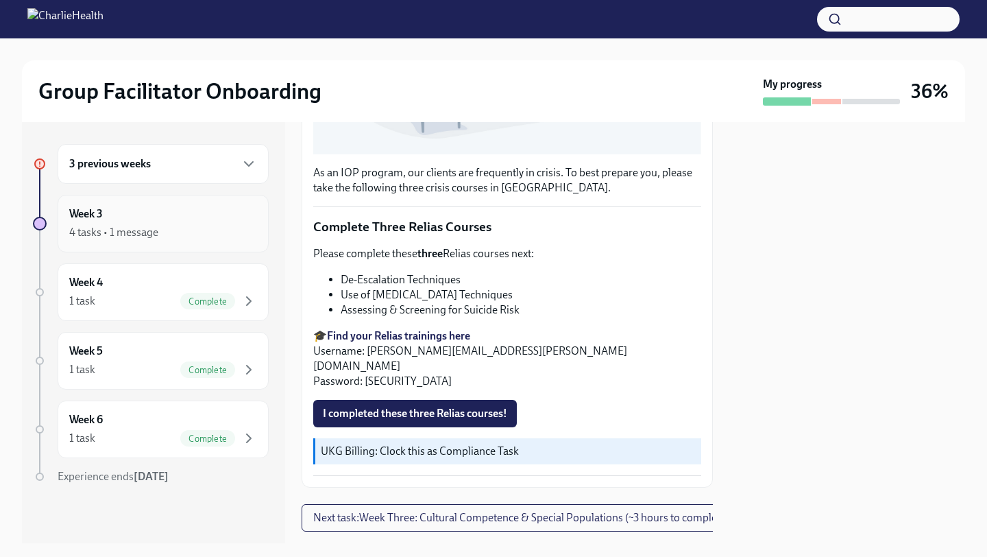
click at [201, 219] on div "Week 3 4 tasks • 1 message" at bounding box center [163, 223] width 188 height 34
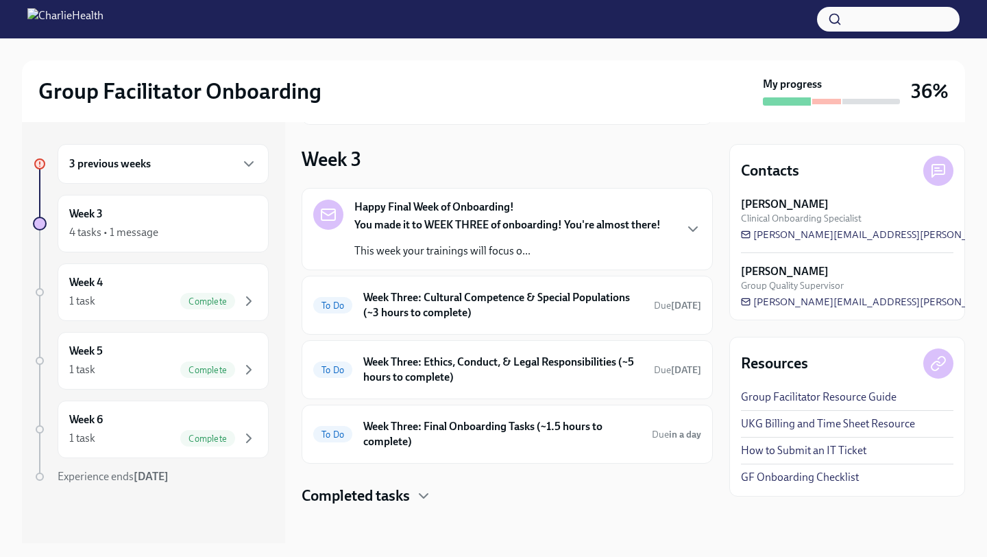
scroll to position [221, 0]
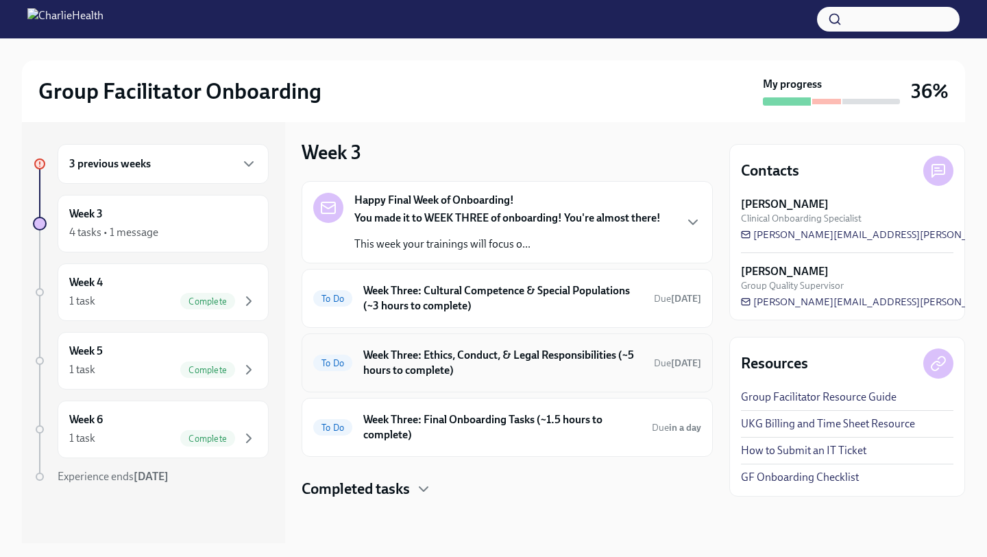
click at [518, 372] on h6 "Week Three: Ethics, Conduct, & Legal Responsibilities (~5 hours to complete)" at bounding box center [503, 363] width 280 height 30
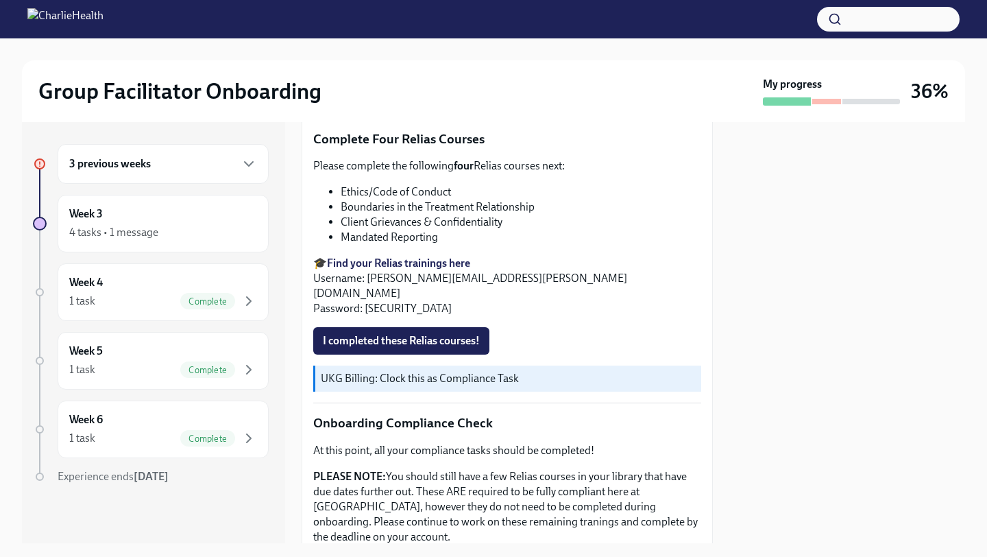
scroll to position [533, 0]
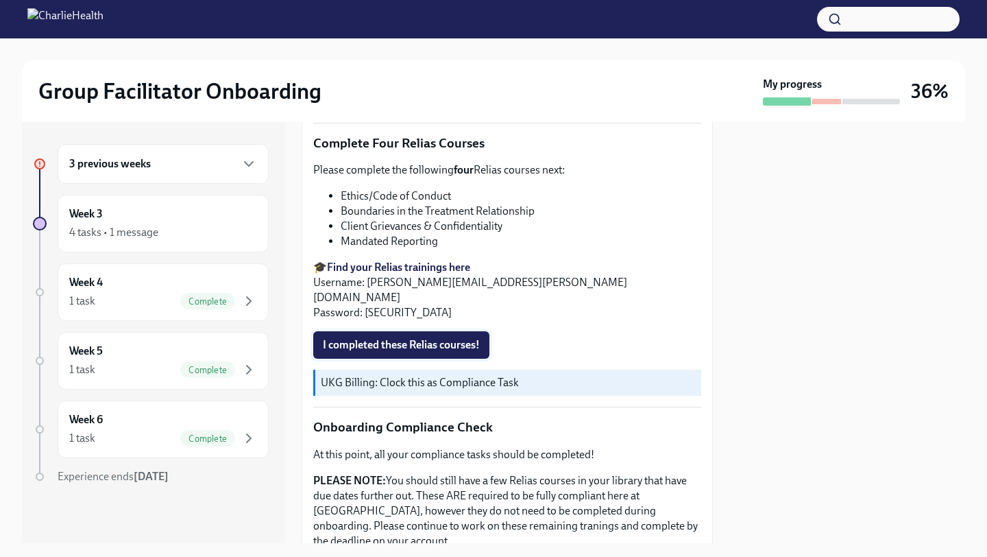
click at [429, 340] on button "I completed these Relias courses!" at bounding box center [401, 344] width 176 height 27
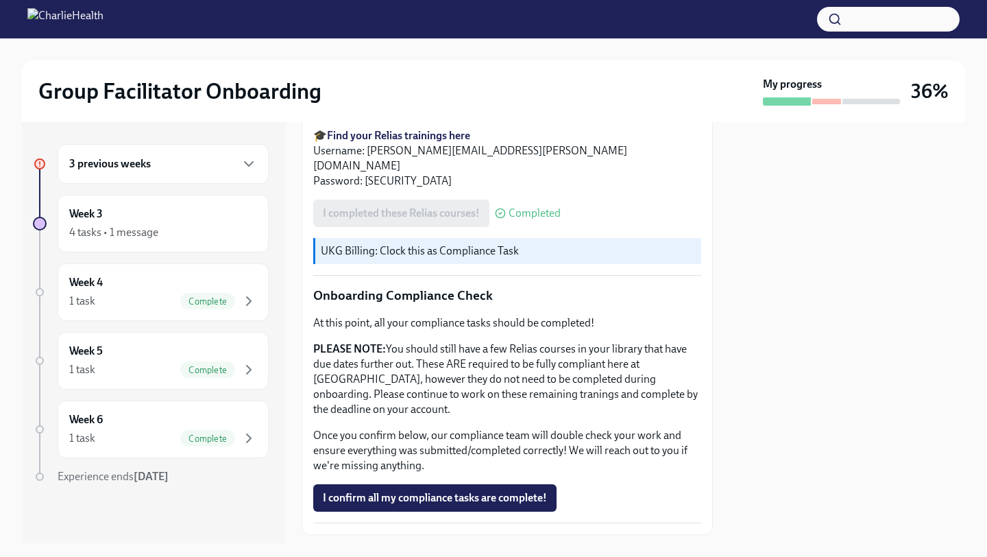
scroll to position [668, 0]
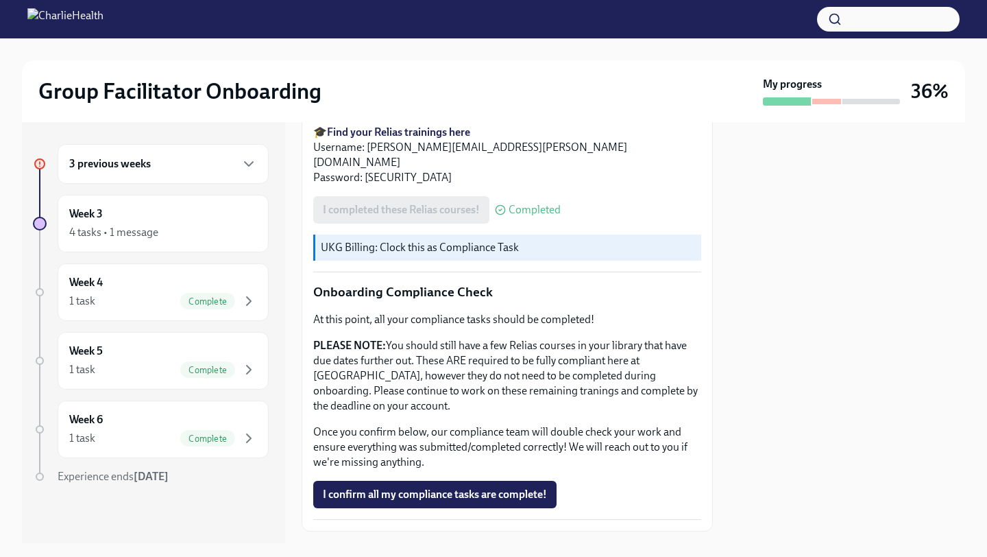
click at [224, 177] on div "3 previous weeks" at bounding box center [163, 164] width 211 height 40
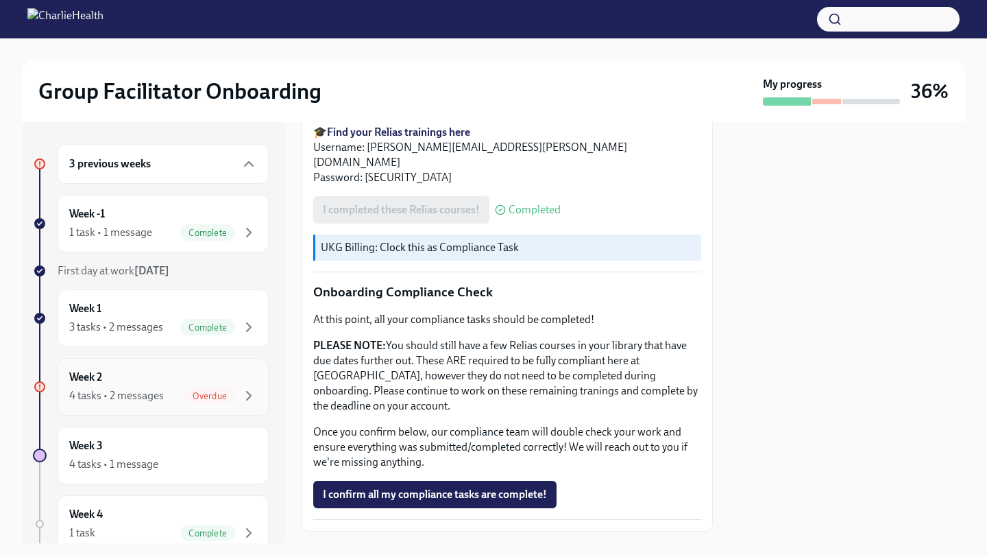
click at [203, 398] on span "Overdue" at bounding box center [209, 396] width 51 height 10
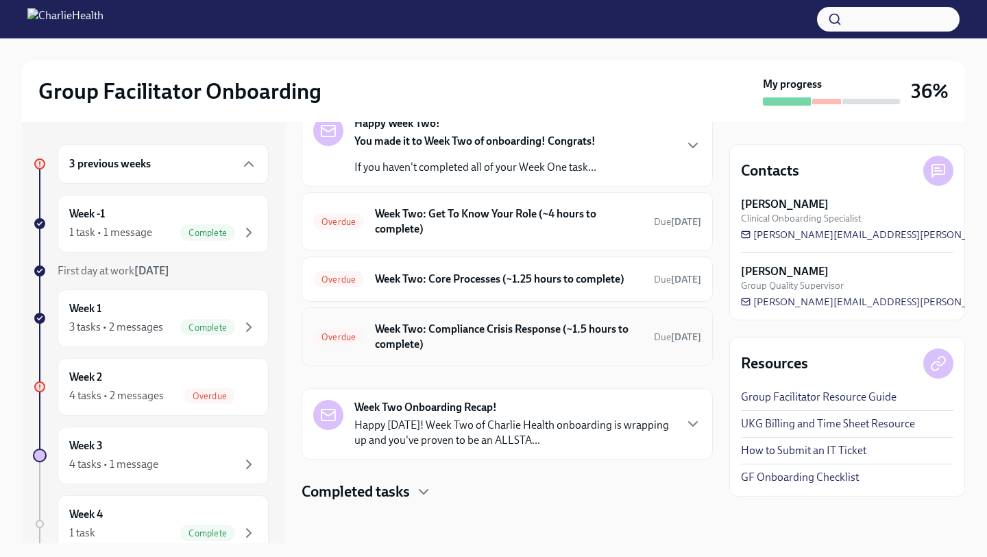
scroll to position [84, 0]
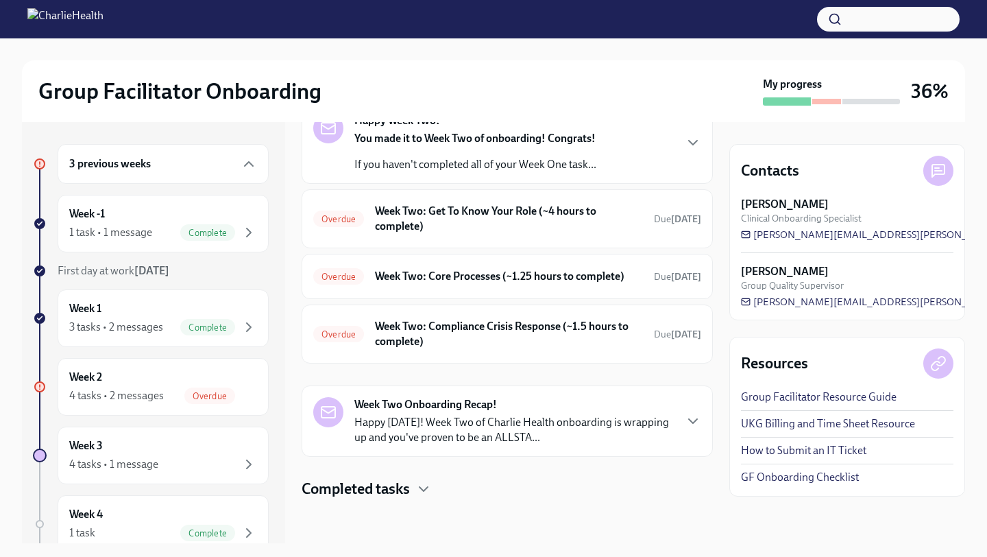
click at [445, 422] on p "Happy [DATE]! Week Two of Charlie Health onboarding is wrapping up and you've p…" at bounding box center [513, 430] width 319 height 30
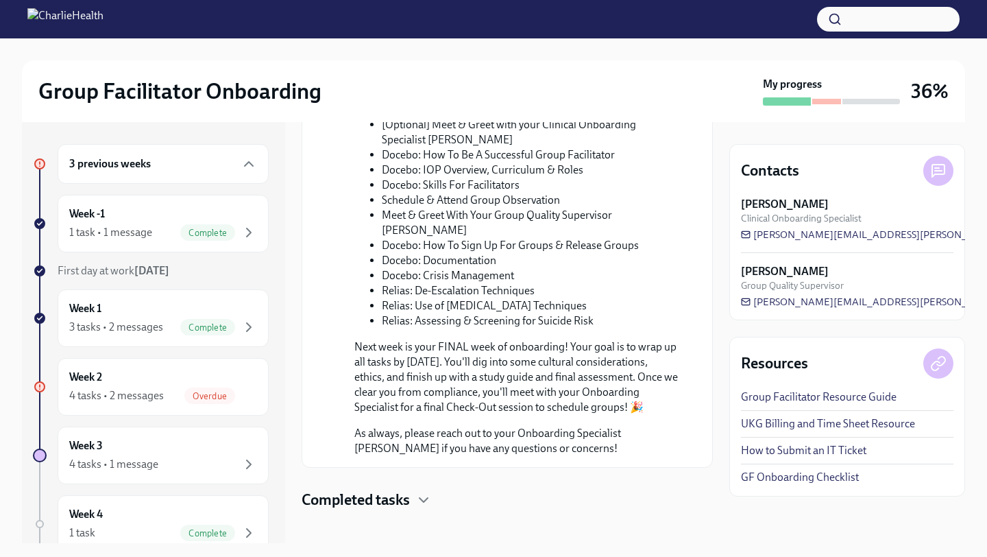
scroll to position [710, 0]
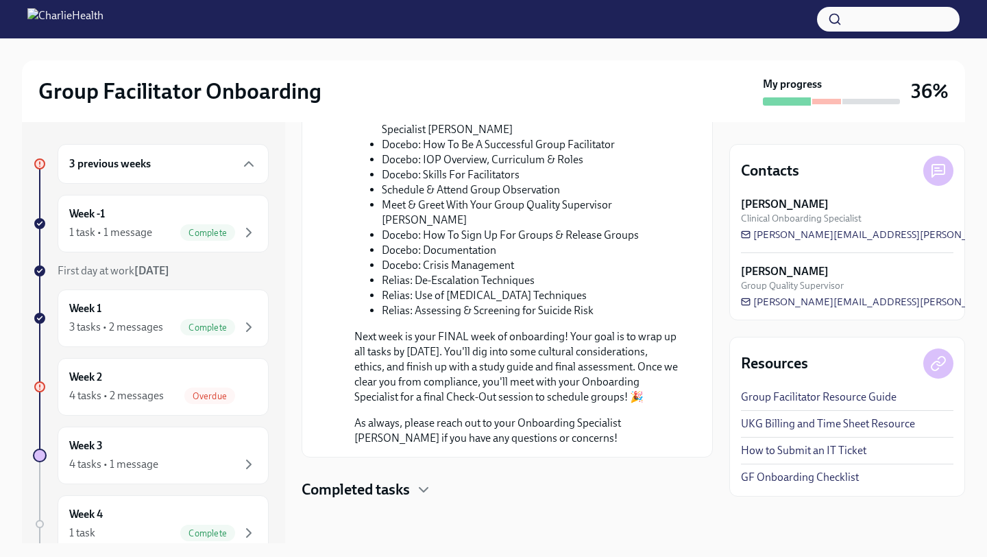
click at [827, 427] on link "UKG Billing and Time Sheet Resource" at bounding box center [828, 423] width 174 height 15
